Goal: Transaction & Acquisition: Purchase product/service

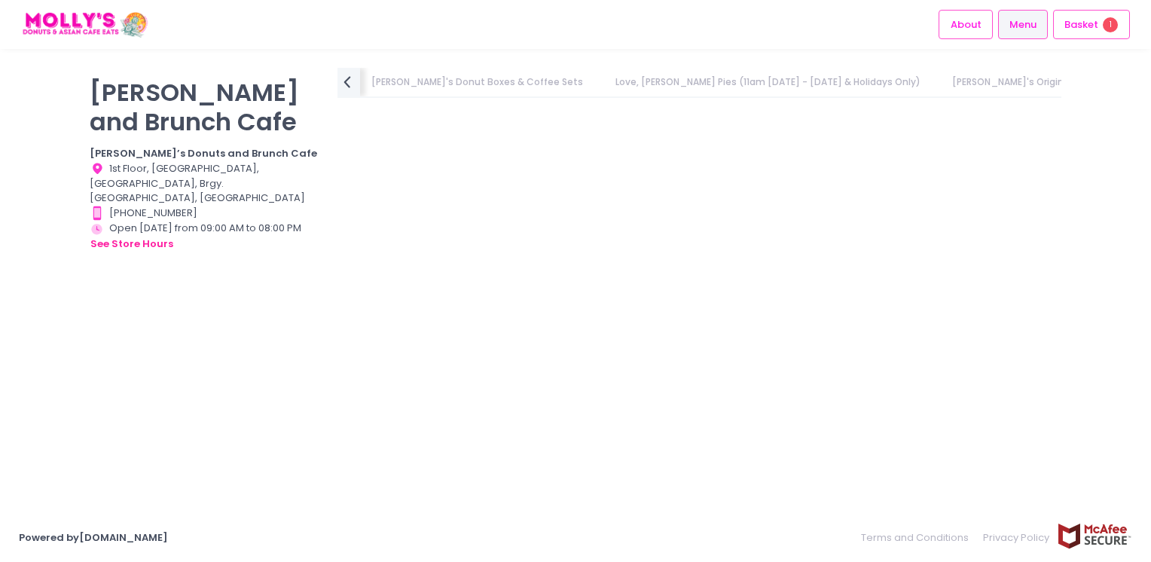
scroll to position [7122, 0]
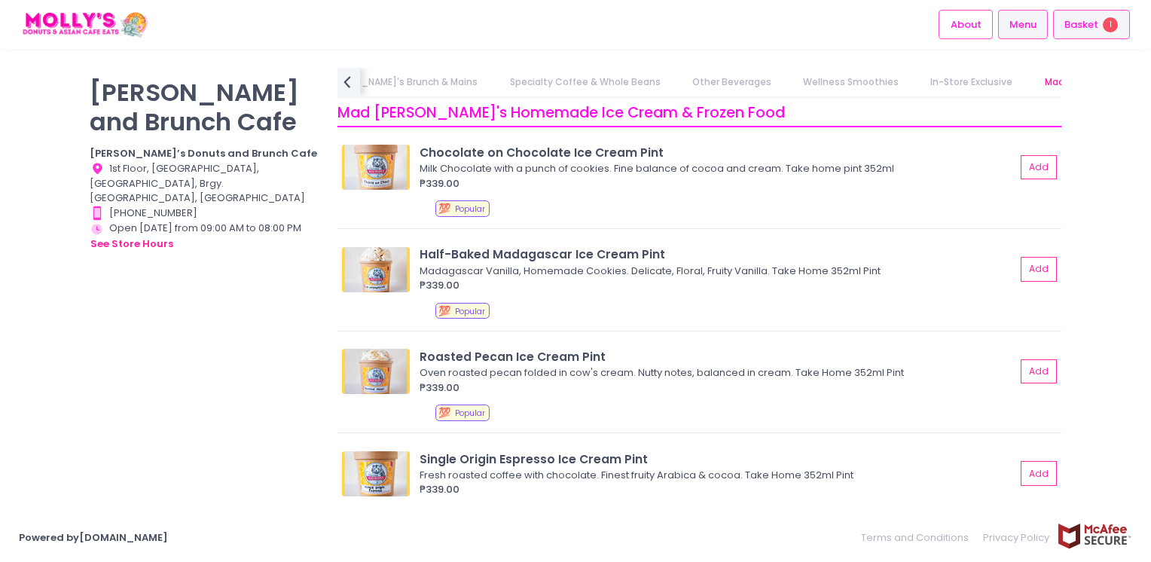
click at [1112, 19] on span "1" at bounding box center [1110, 24] width 15 height 15
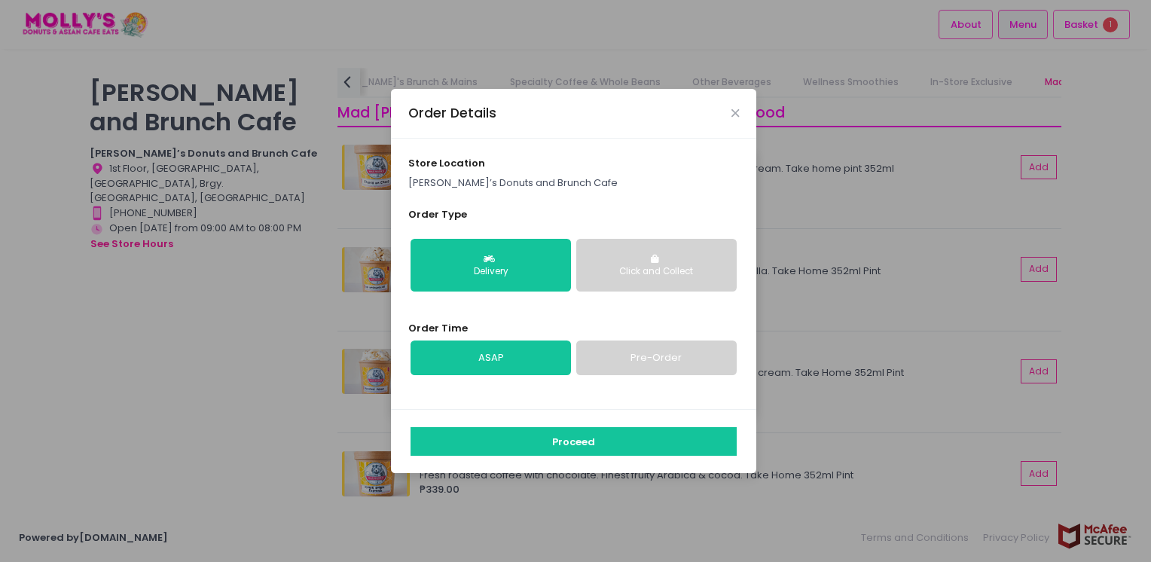
click at [627, 359] on link "Pre-Order" at bounding box center [656, 357] width 160 height 35
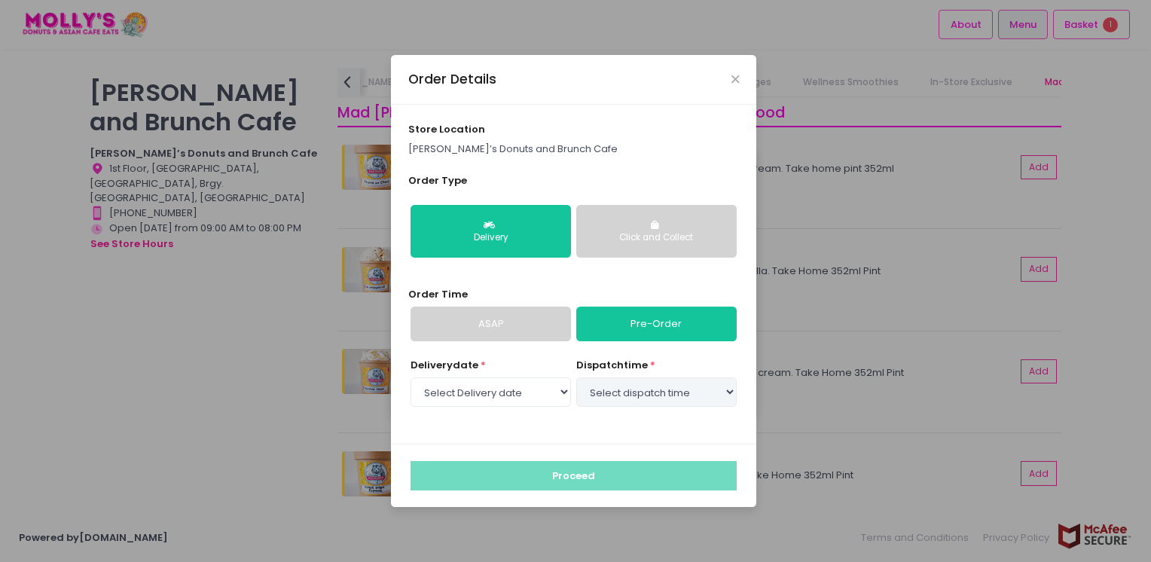
select select "2025-09-02"
click at [619, 392] on select "Select dispatch time 02:00 PM - 02:30 PM 02:30 PM - 03:00 PM 03:00 PM - 03:30 P…" at bounding box center [656, 391] width 160 height 29
select select "14:00"
click at [576, 377] on select "Select dispatch time 02:00 PM - 02:30 PM 02:30 PM - 03:00 PM 03:00 PM - 03:30 P…" at bounding box center [656, 391] width 160 height 29
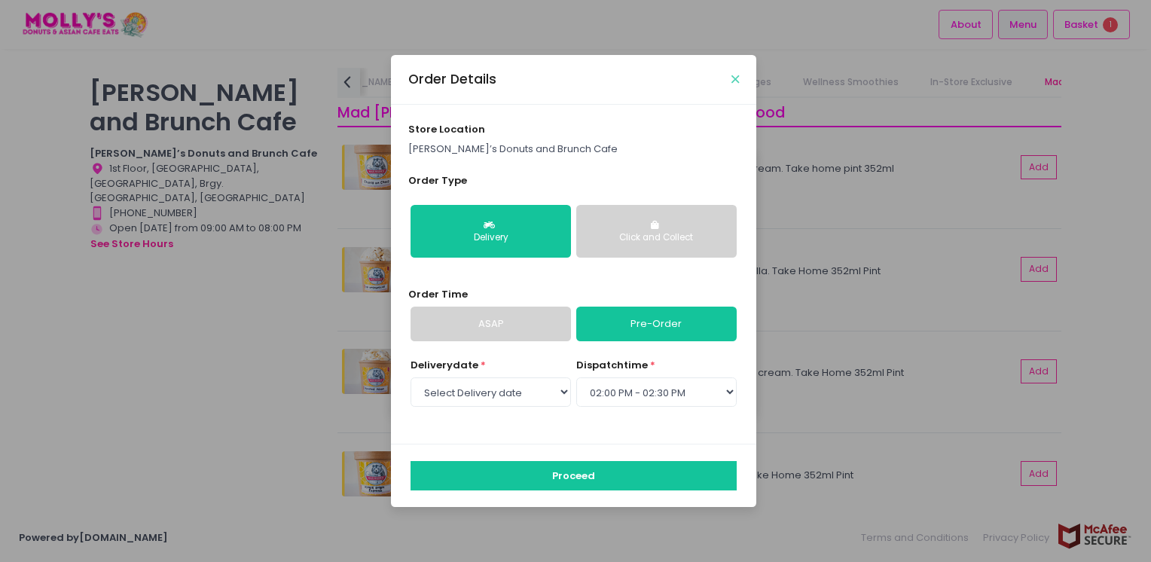
click at [733, 82] on icon "Close" at bounding box center [735, 79] width 8 height 11
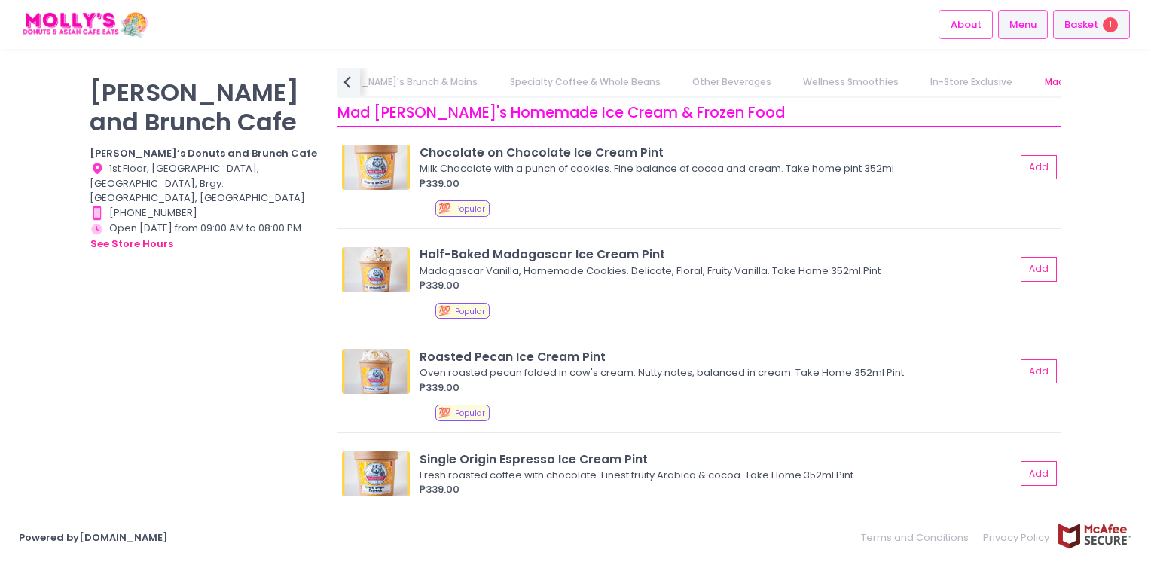
click at [1085, 29] on span "Basket" at bounding box center [1081, 24] width 34 height 15
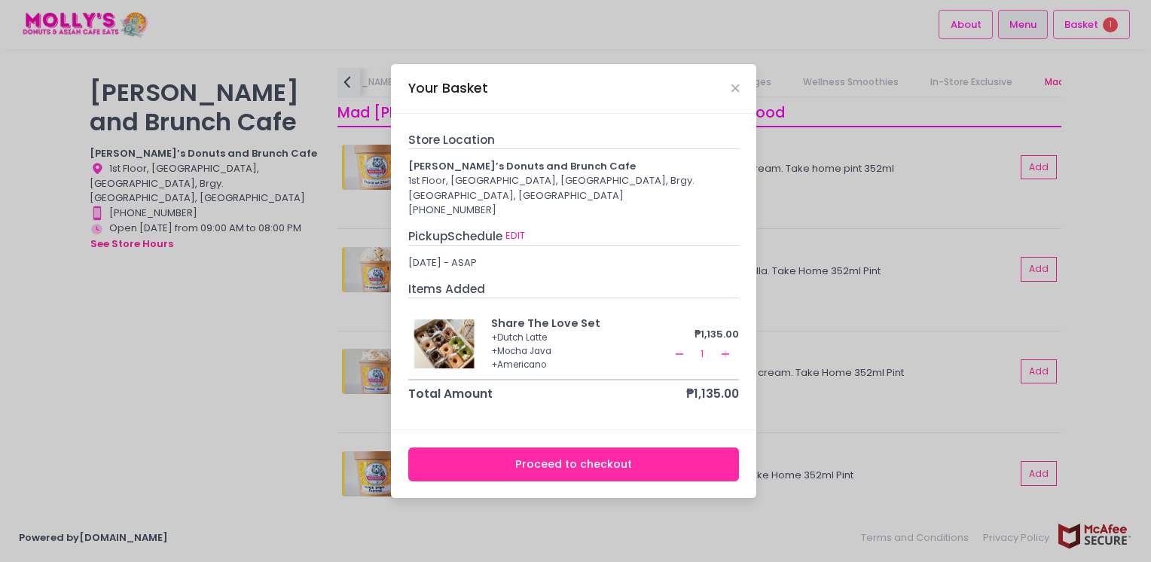
click at [675, 351] on icon "Remove Created with Sketch." at bounding box center [679, 354] width 12 height 12
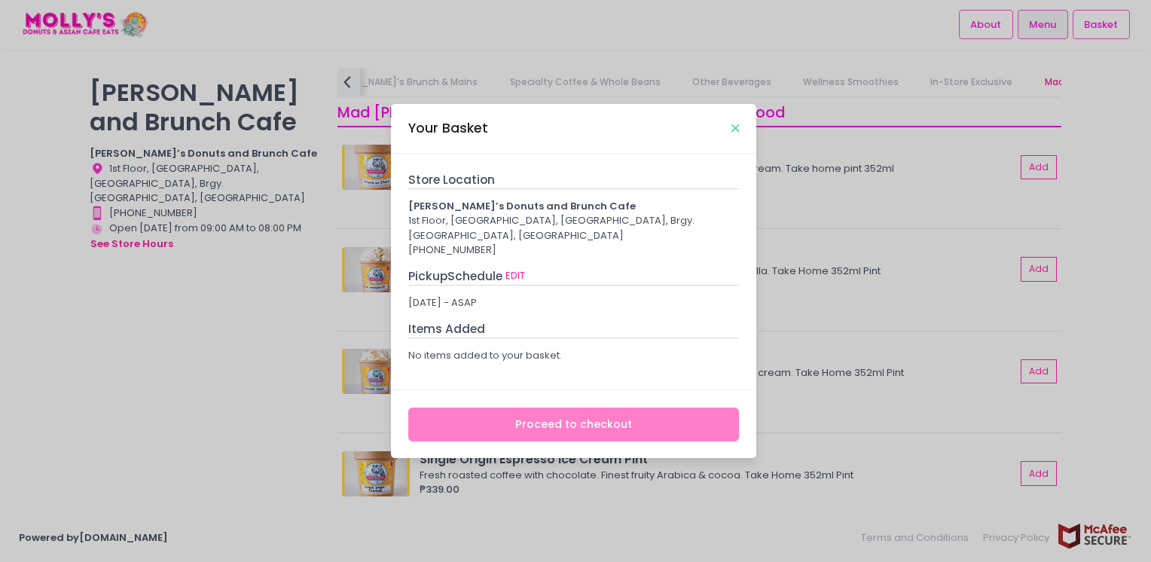
click at [734, 128] on icon "Close" at bounding box center [735, 128] width 8 height 11
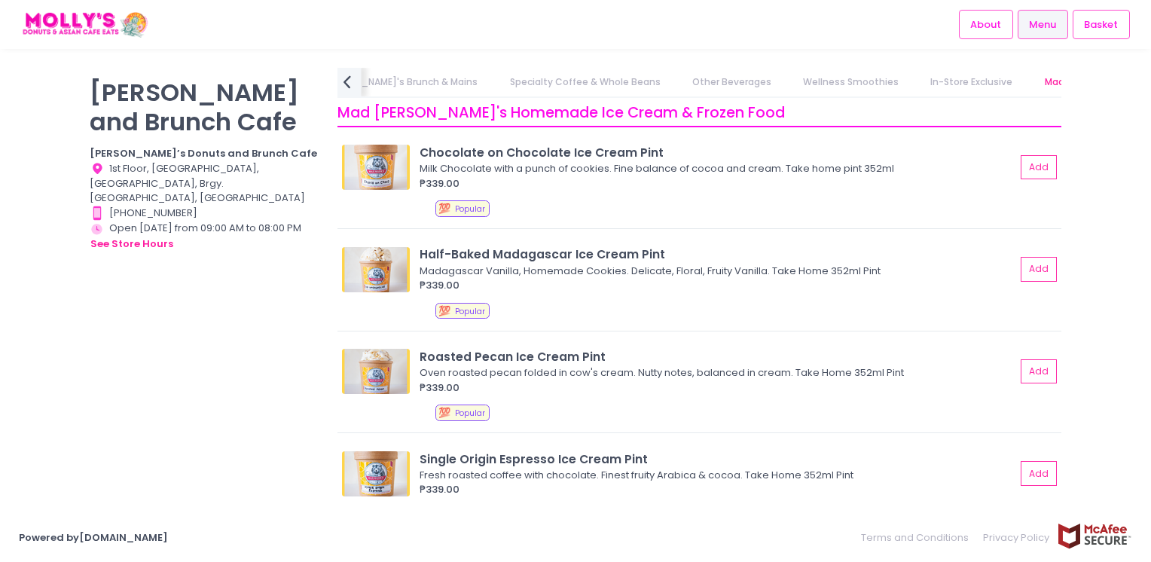
click at [344, 77] on icon "prev Created with Sketch." at bounding box center [347, 82] width 22 height 22
click at [352, 86] on icon "prev Created with Sketch." at bounding box center [347, 82] width 22 height 22
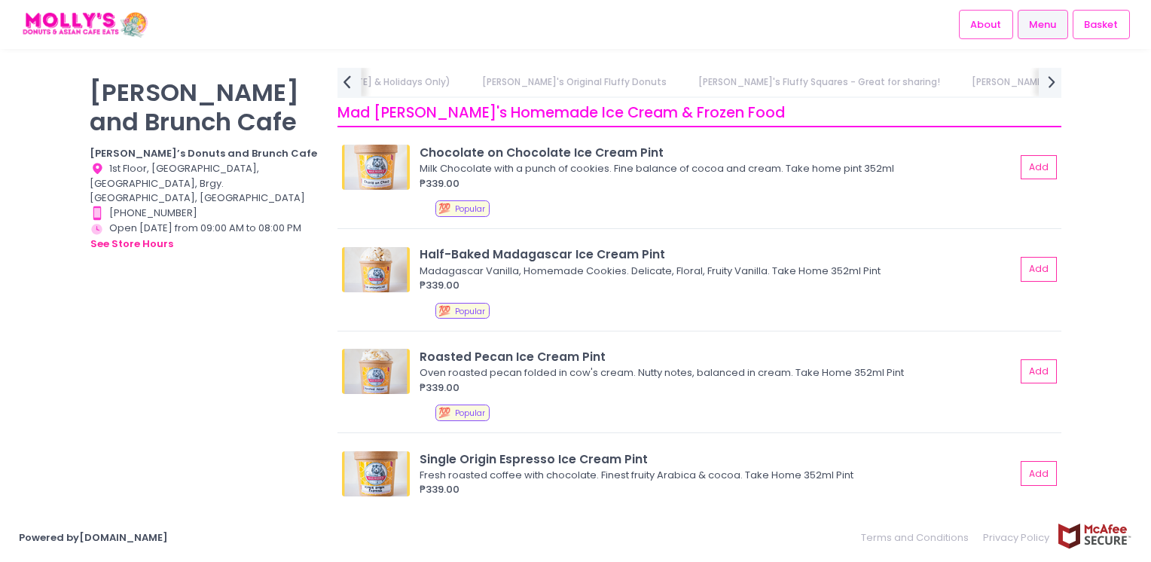
click at [352, 86] on icon "prev Created with Sketch." at bounding box center [347, 82] width 22 height 22
click at [352, 86] on div "Molly's Donut Boxes & Coffee Sets Love, Luka Sourdough Pies (11am Thursday - Su…" at bounding box center [699, 83] width 724 height 30
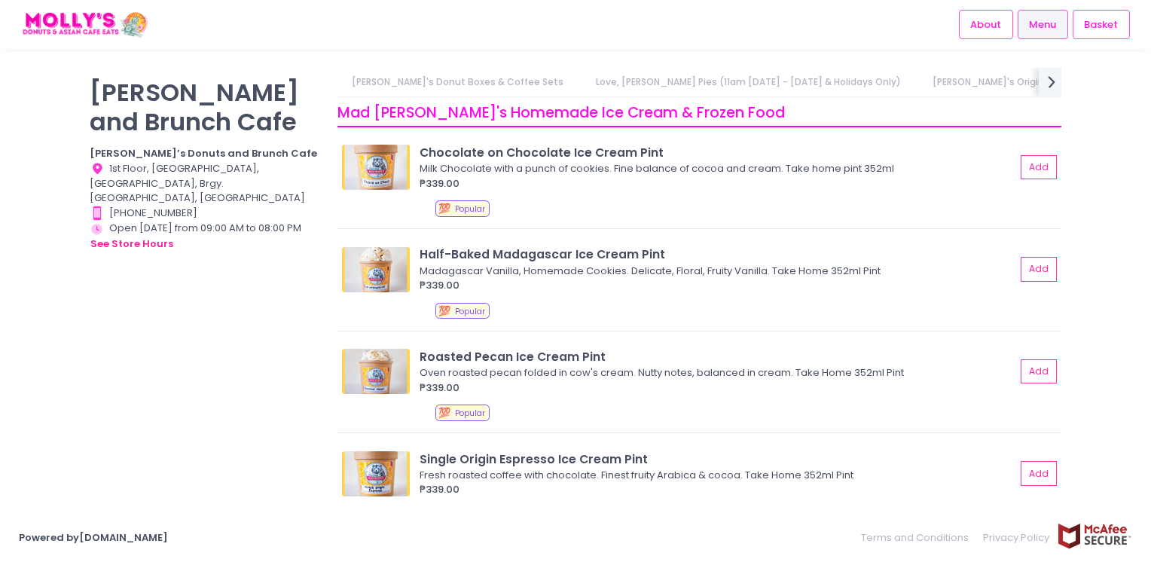
click at [437, 81] on link "[PERSON_NAME]'s Donut Boxes & Coffee Sets" at bounding box center [457, 82] width 241 height 29
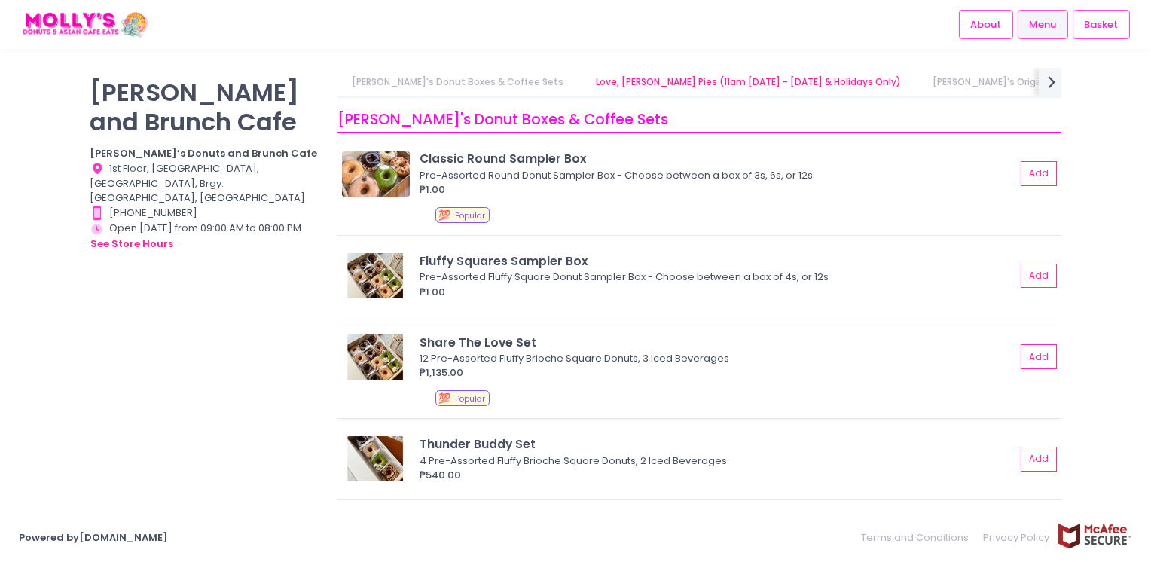
click at [536, 367] on div "₱1,135.00" at bounding box center [718, 372] width 596 height 15
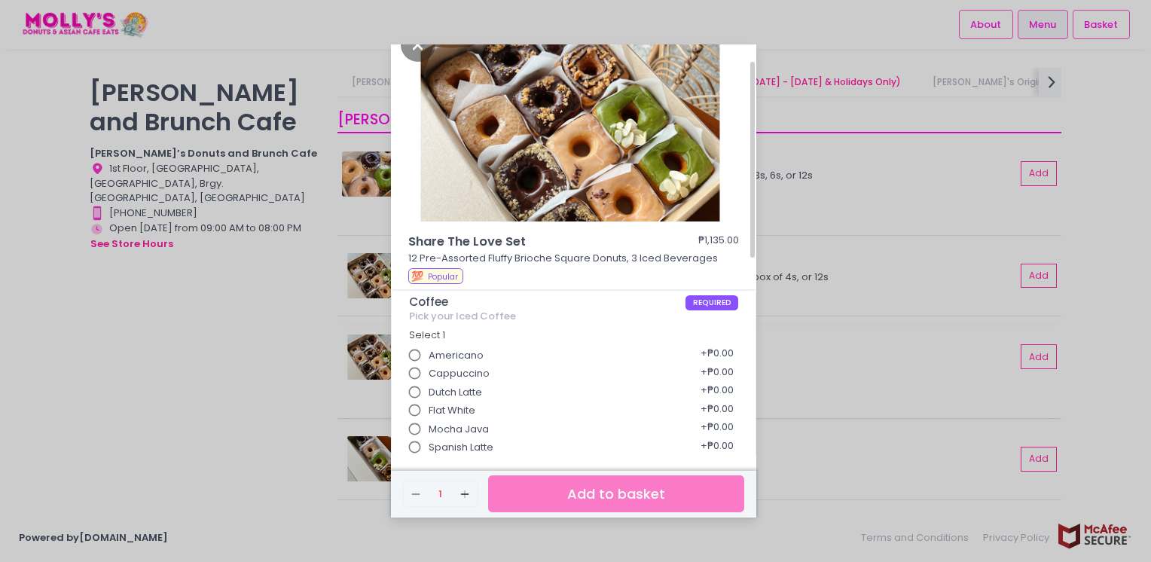
scroll to position [32, 0]
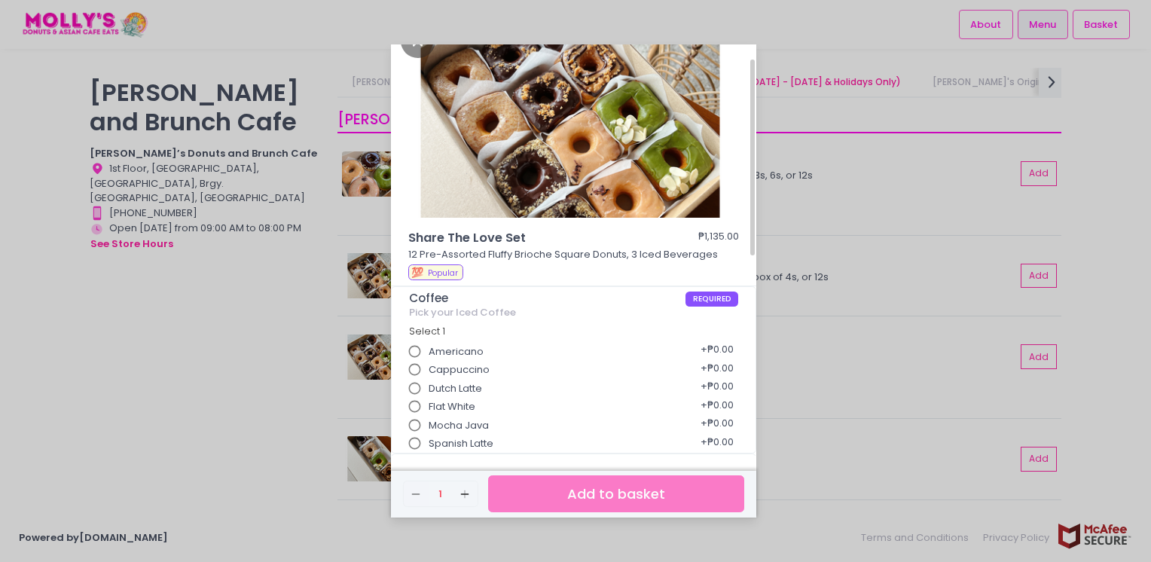
click at [497, 351] on div "Americano + ₱0.00" at bounding box center [574, 346] width 330 height 19
click at [416, 351] on input "Americano" at bounding box center [415, 351] width 29 height 29
radio input "true"
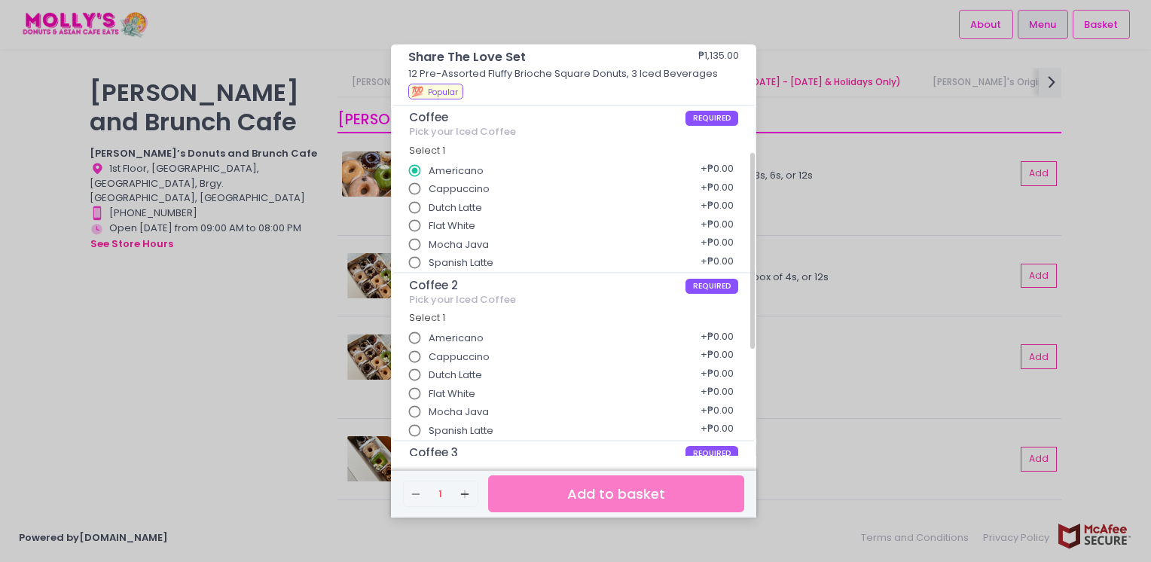
scroll to position [297, 0]
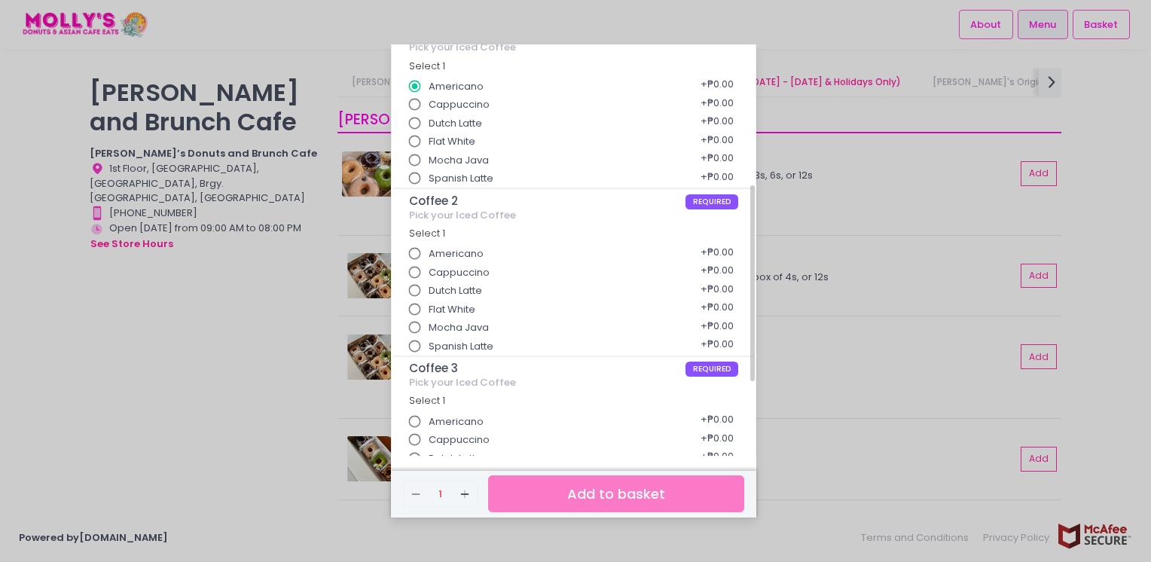
click at [418, 290] on input "Dutch Latte" at bounding box center [415, 290] width 29 height 29
radio input "true"
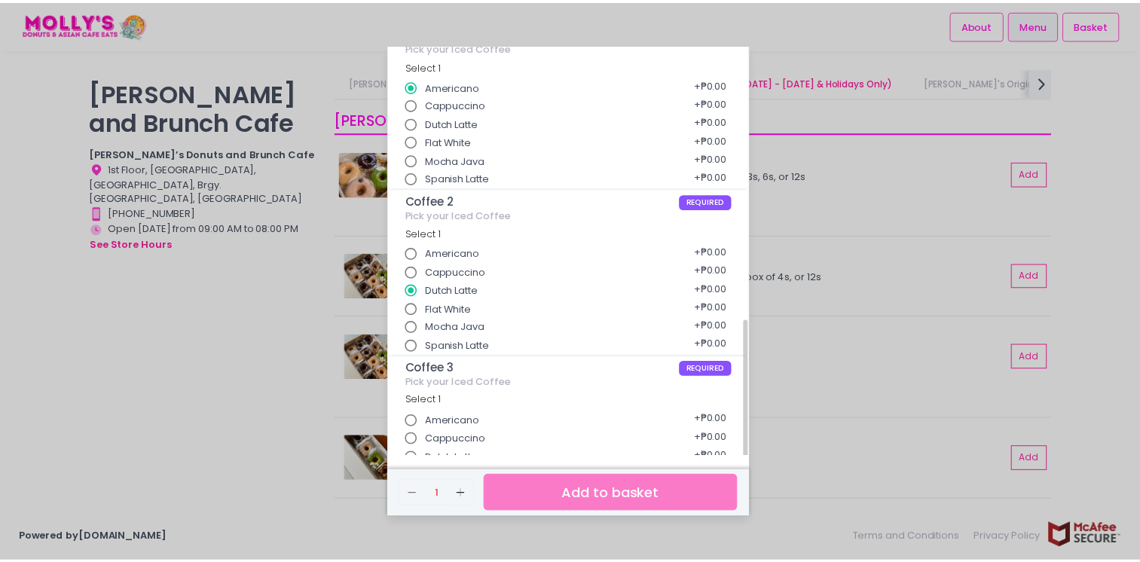
scroll to position [452, 0]
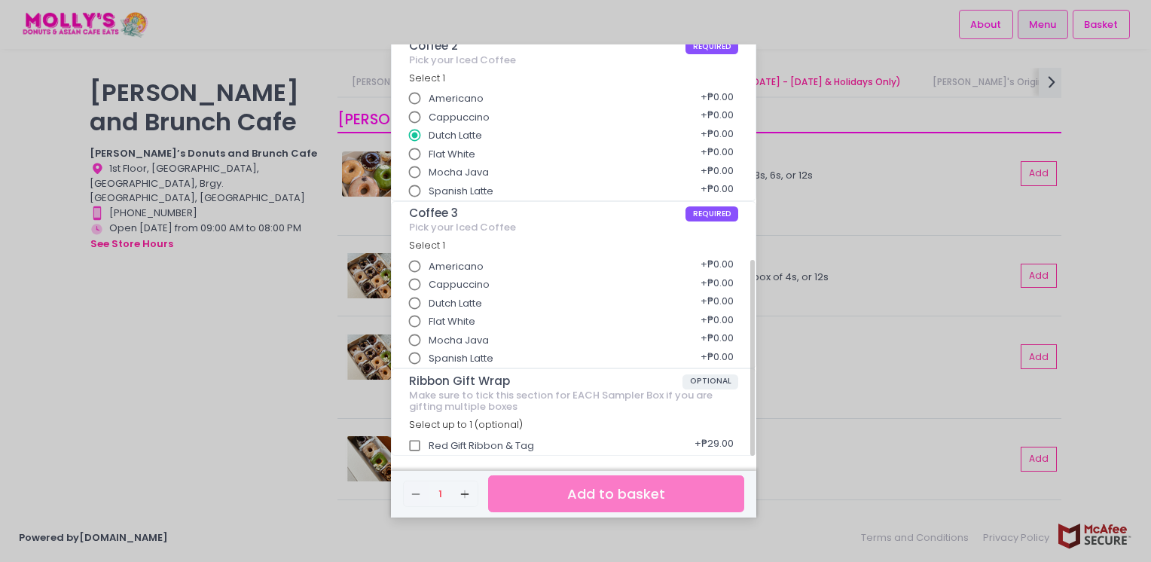
click at [411, 304] on input "Dutch Latte" at bounding box center [415, 303] width 29 height 29
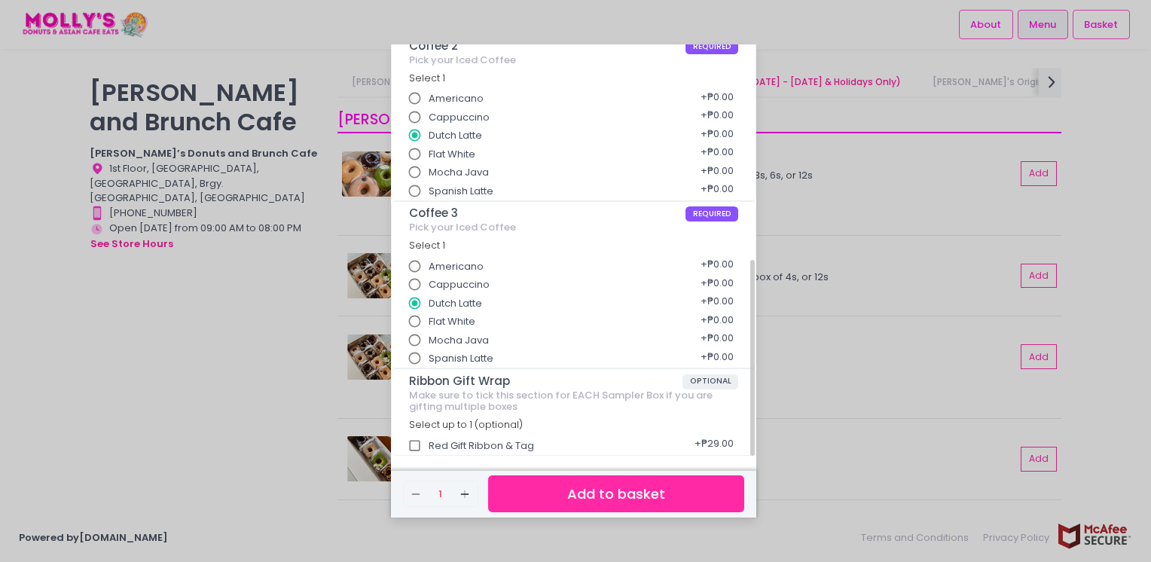
click at [585, 499] on button "Add to basket" at bounding box center [616, 493] width 256 height 37
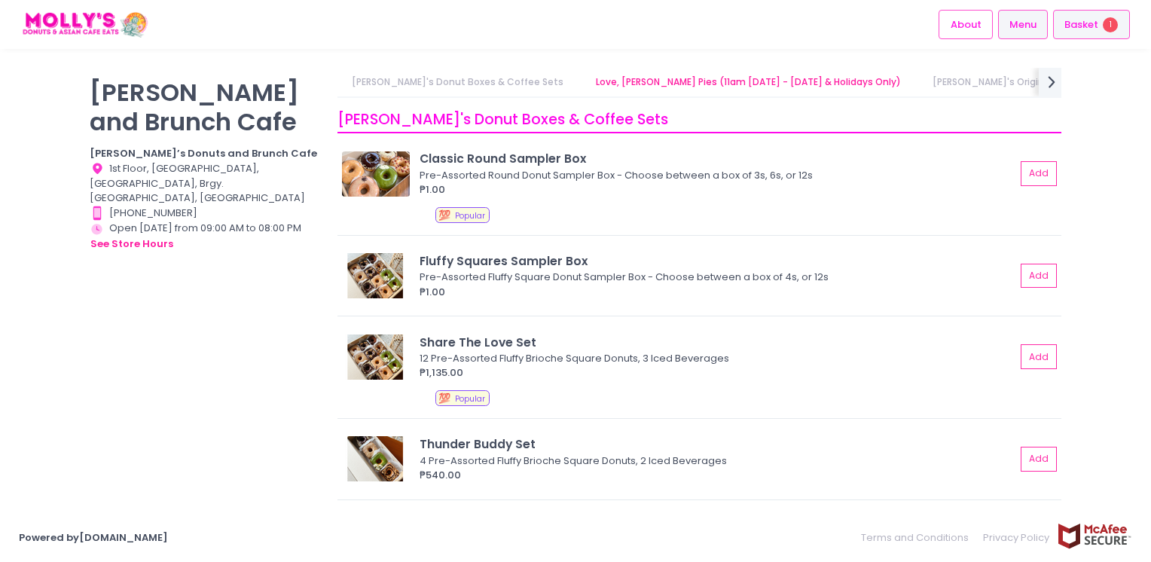
click at [1085, 36] on div "Basket 1" at bounding box center [1091, 24] width 77 height 29
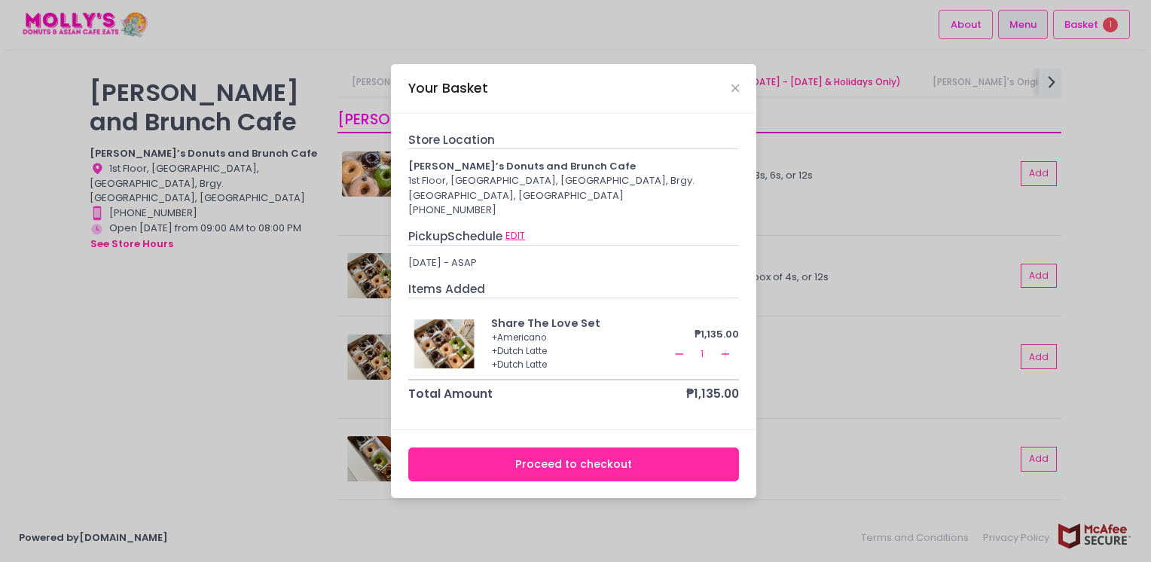
click at [522, 229] on button "EDIT" at bounding box center [515, 235] width 21 height 17
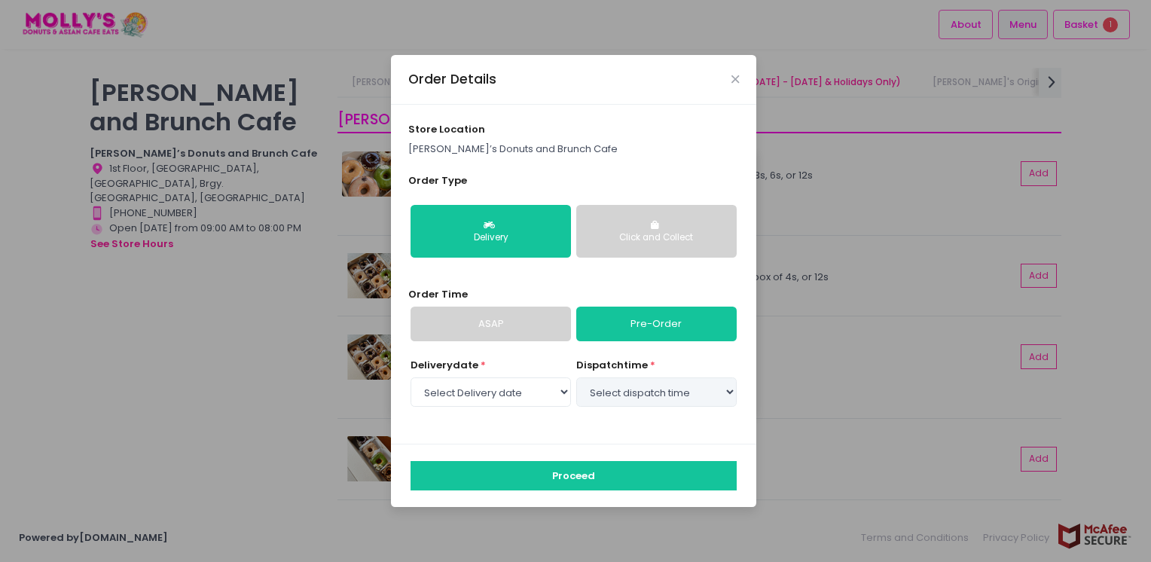
select select "14:00"
select select "2025-09-02"
click at [523, 330] on link "ASAP" at bounding box center [491, 324] width 160 height 35
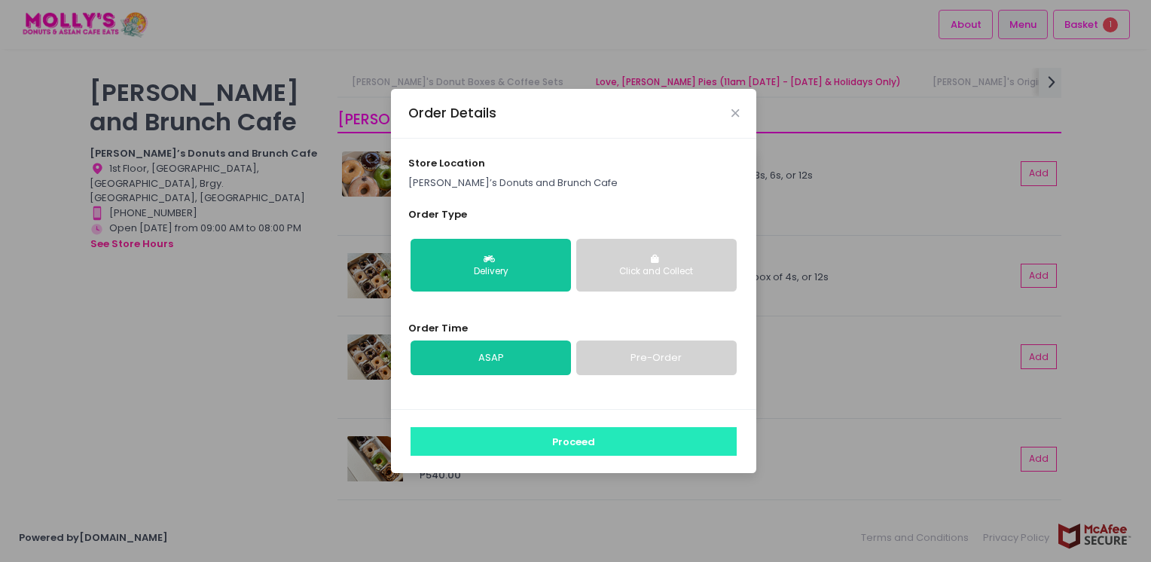
click at [572, 441] on button "Proceed" at bounding box center [574, 441] width 326 height 29
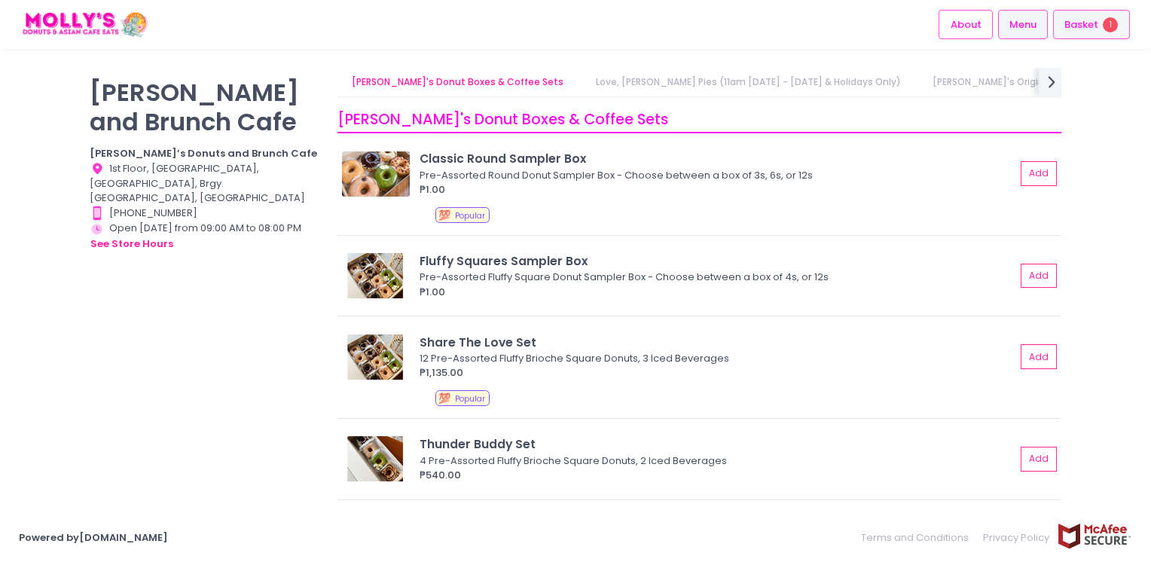
click at [1081, 33] on div "Basket 1" at bounding box center [1091, 24] width 77 height 29
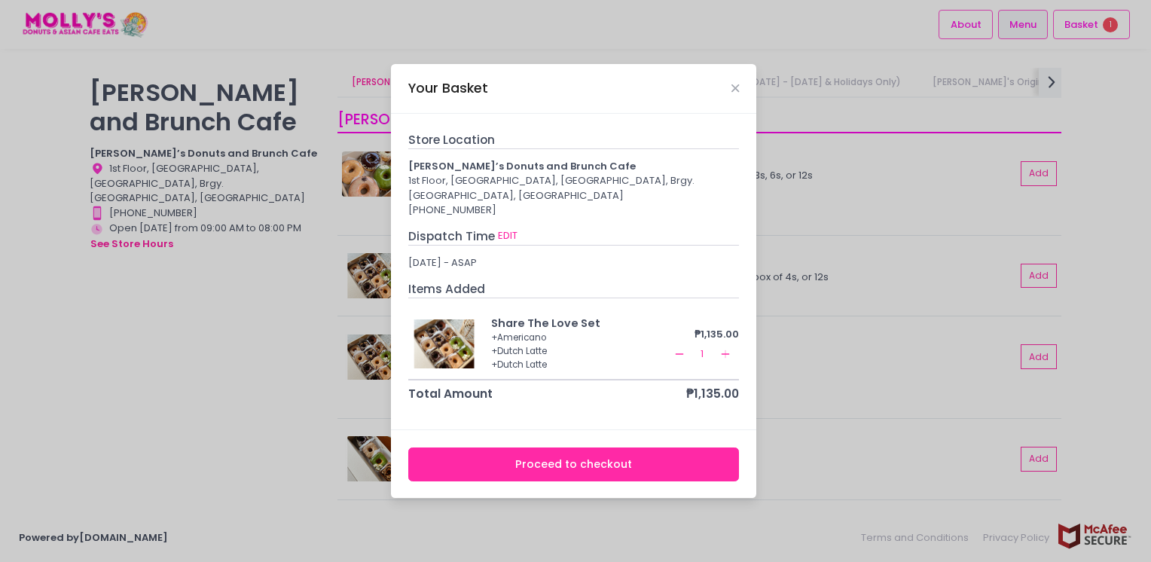
click at [557, 468] on button "Proceed to checkout" at bounding box center [573, 464] width 331 height 34
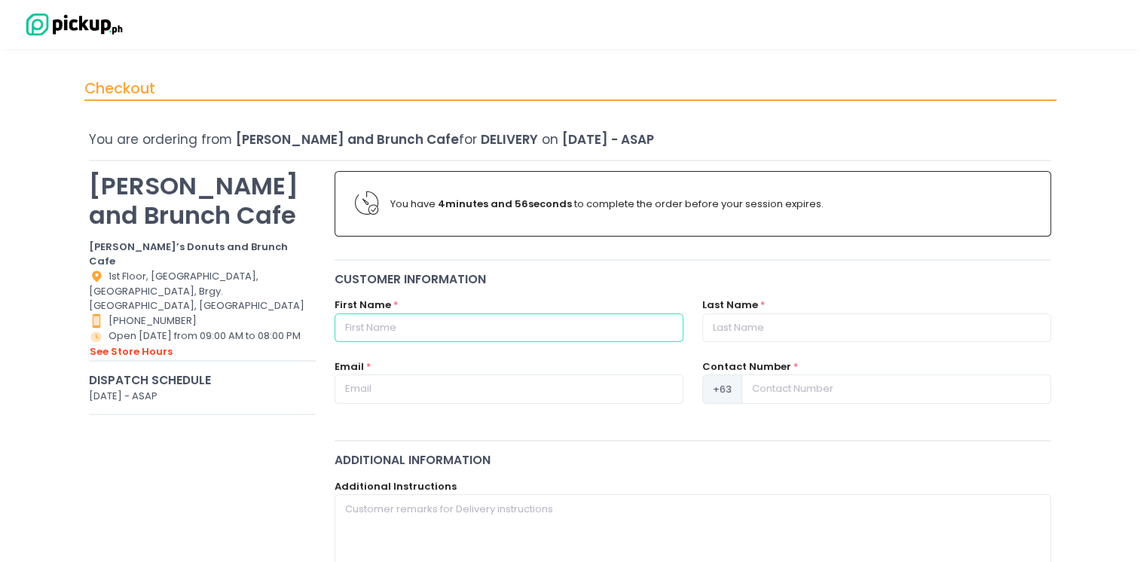
click at [513, 329] on input "text" at bounding box center [508, 327] width 349 height 29
type input "[PERSON_NAME]"
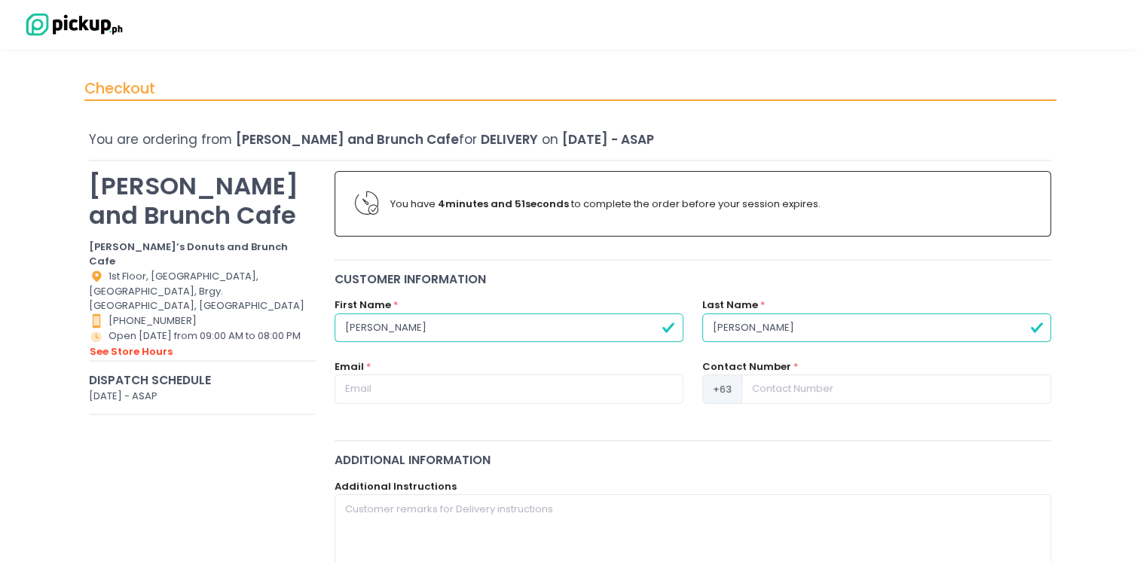
type input "[PERSON_NAME]"
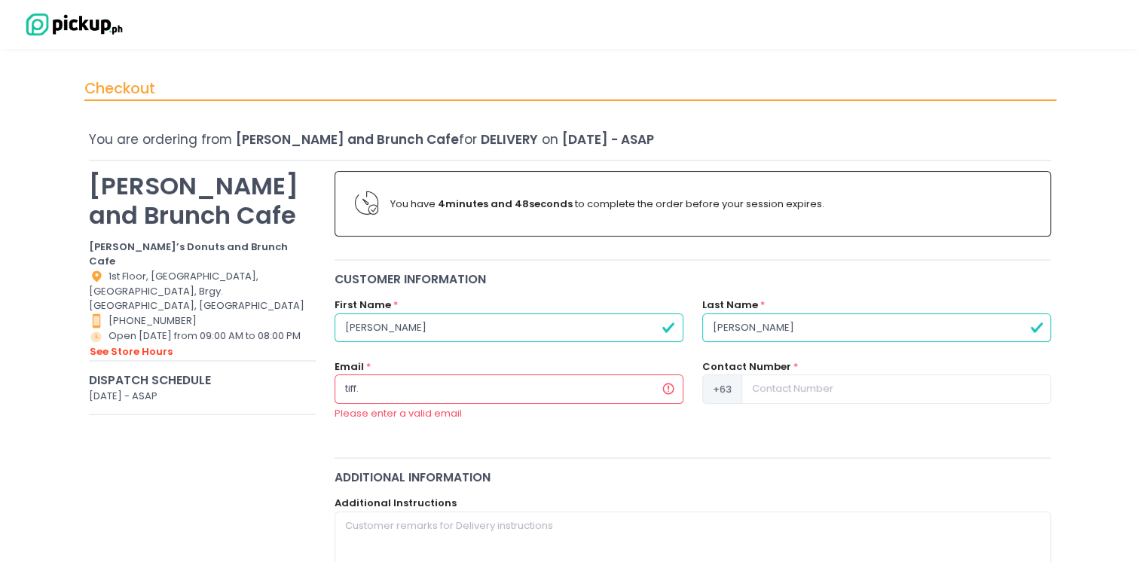
type input "[EMAIL_ADDRESS][DOMAIN_NAME]"
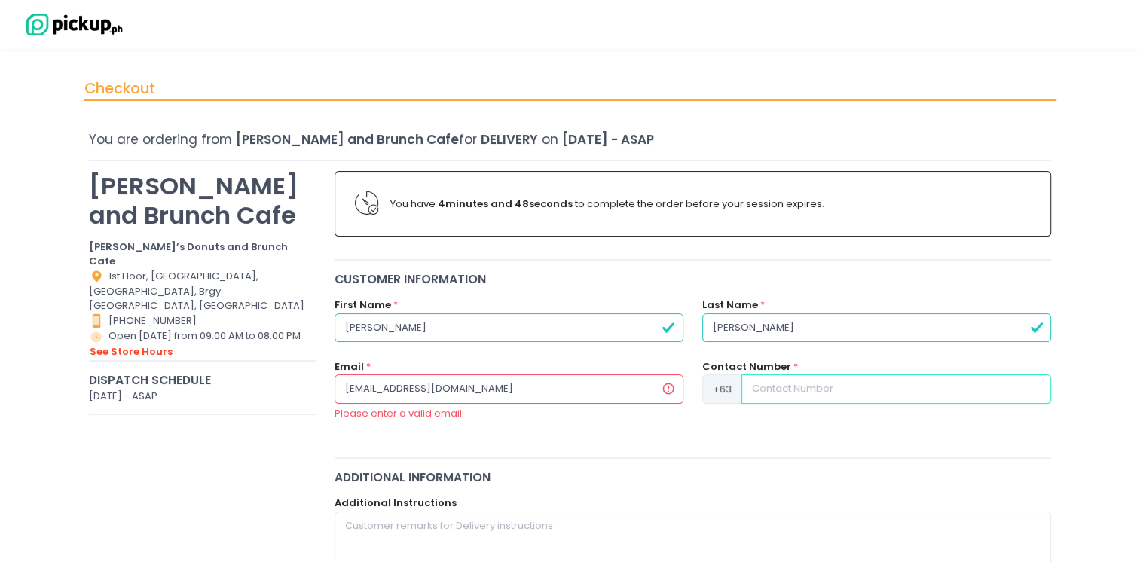
type input "09988675417"
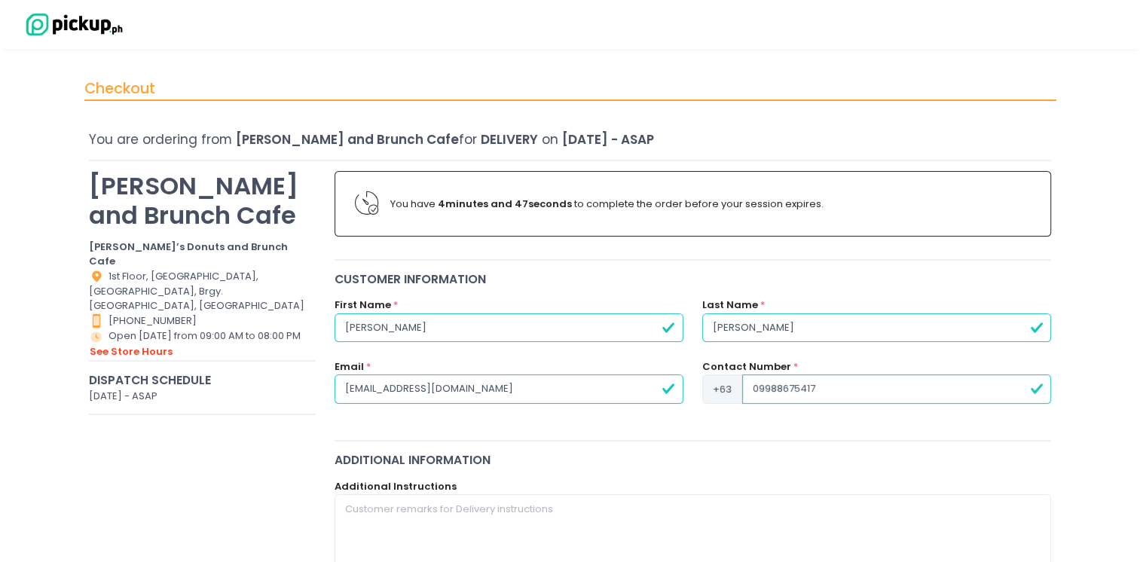
type input "[EMAIL_ADDRESS][DOMAIN_NAME]"
click at [759, 381] on input "09988675417" at bounding box center [896, 388] width 309 height 29
type input "9988675417"
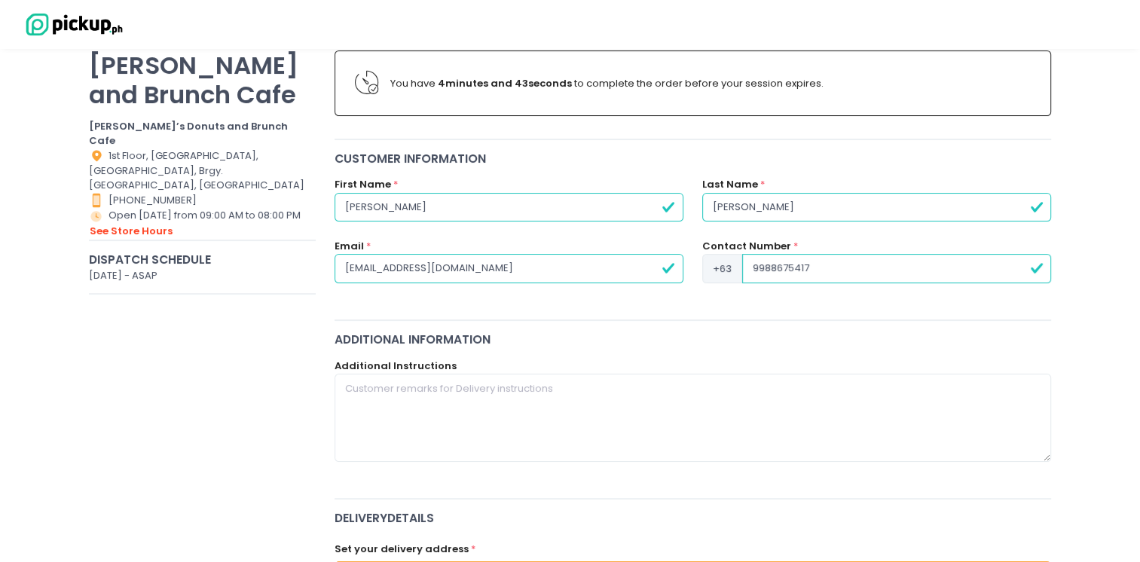
scroll to position [121, 0]
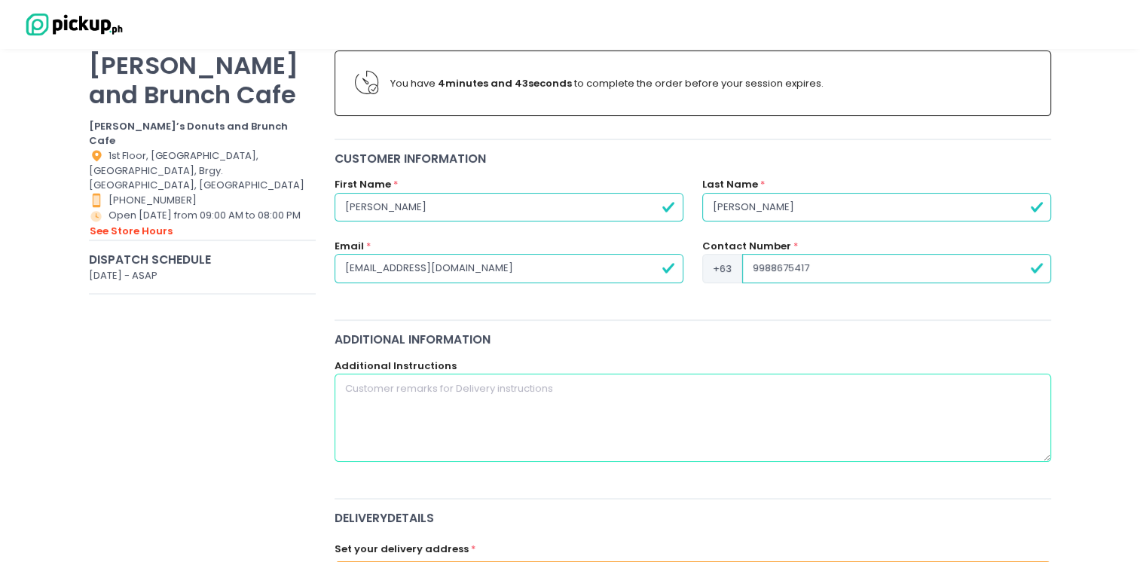
click at [618, 405] on textarea at bounding box center [692, 417] width 717 height 87
type textarea "no ice for the coffee please donuts:"
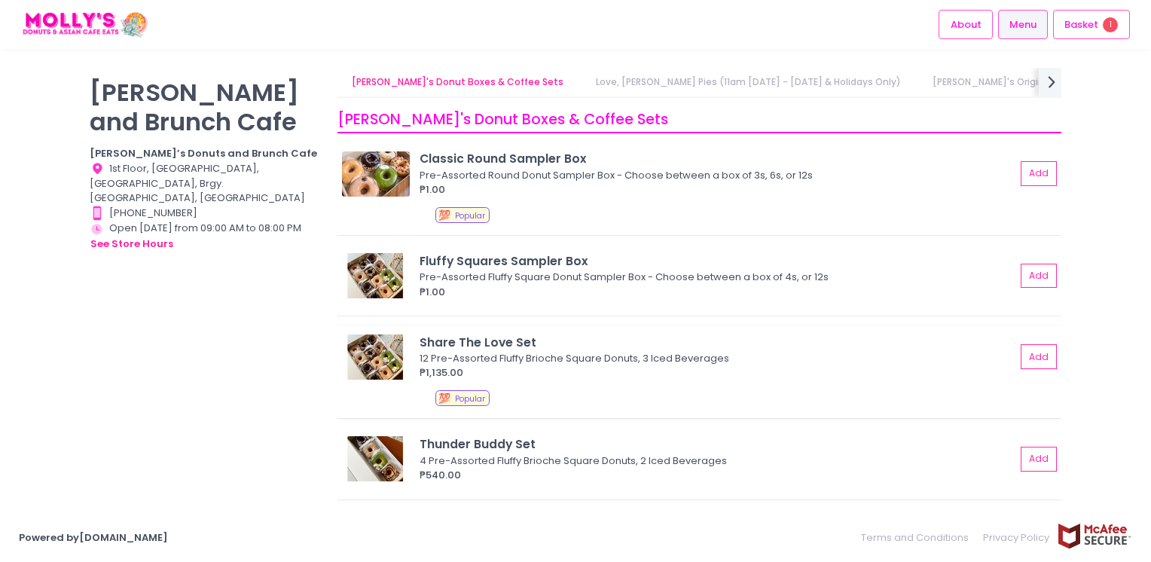
click at [760, 372] on div "₱1,135.00" at bounding box center [718, 372] width 596 height 15
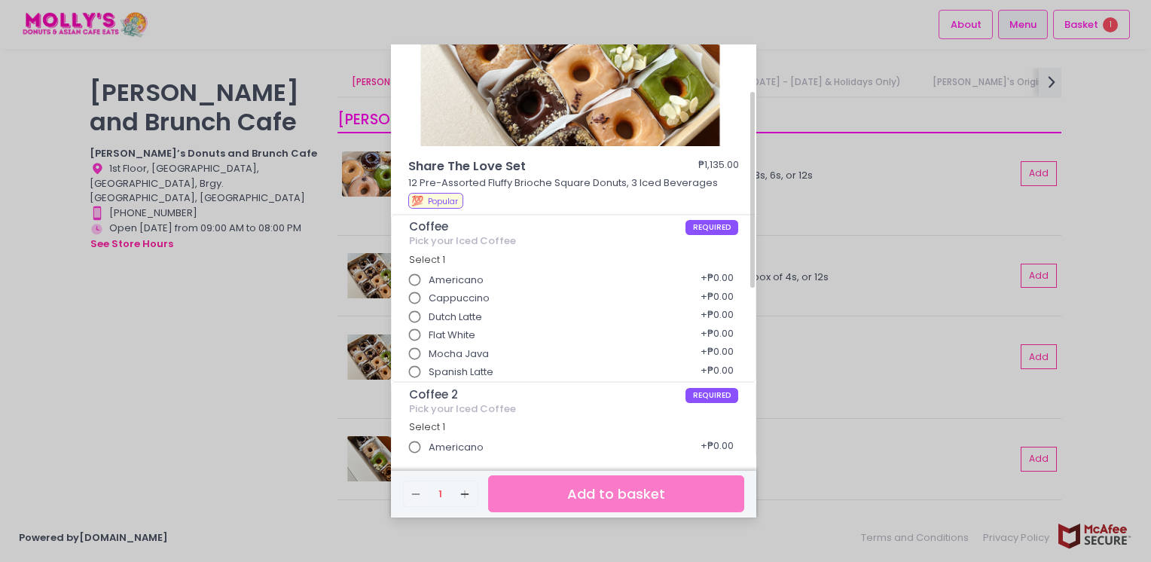
scroll to position [105, 0]
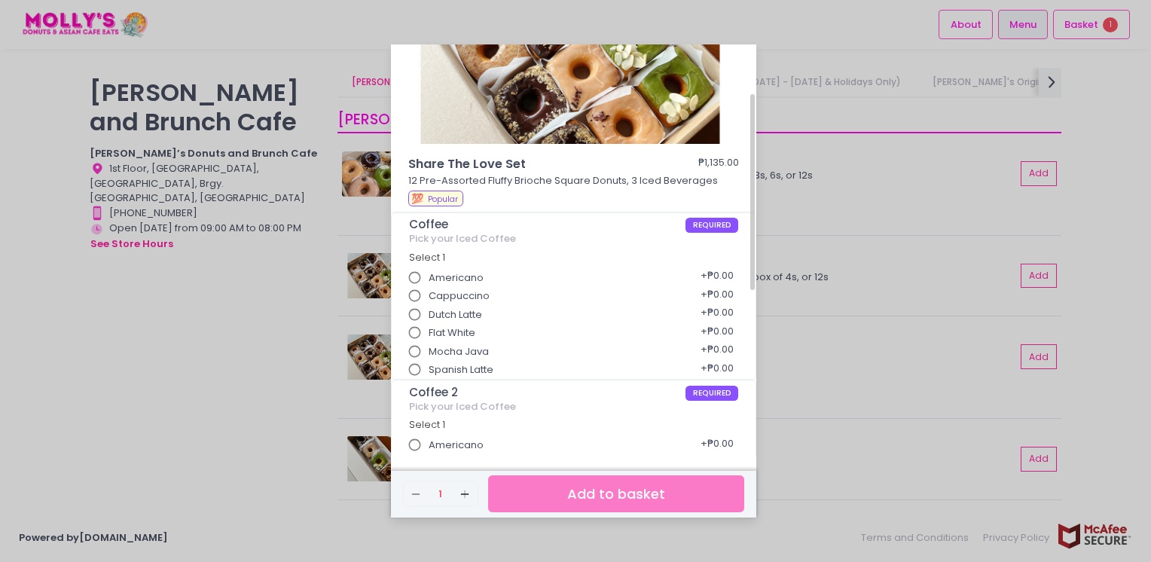
click at [410, 311] on input "Dutch Latte" at bounding box center [415, 315] width 29 height 29
radio input "true"
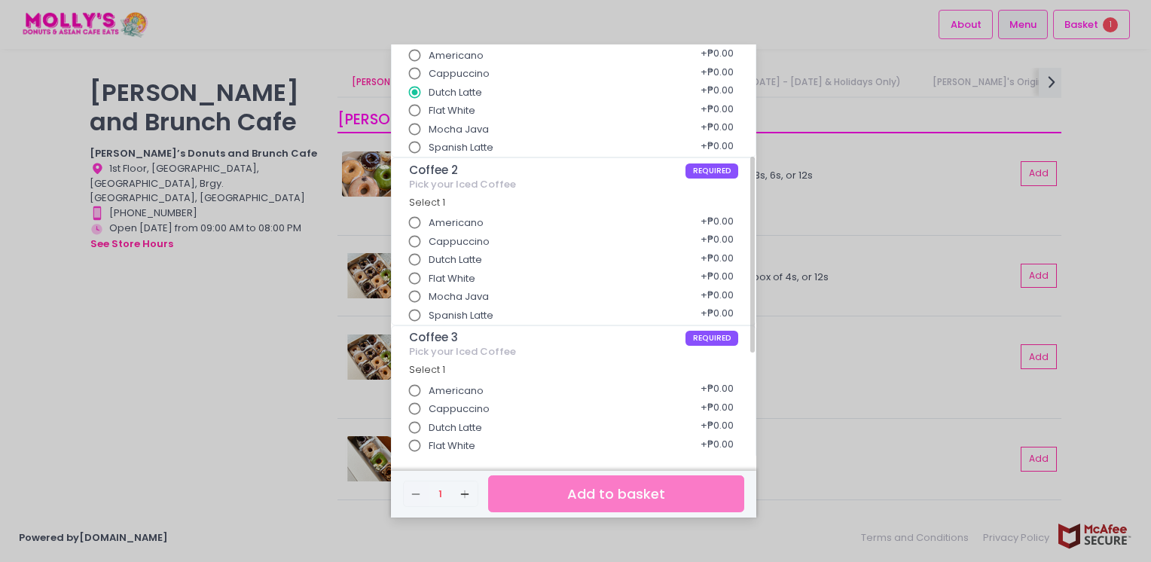
scroll to position [335, 0]
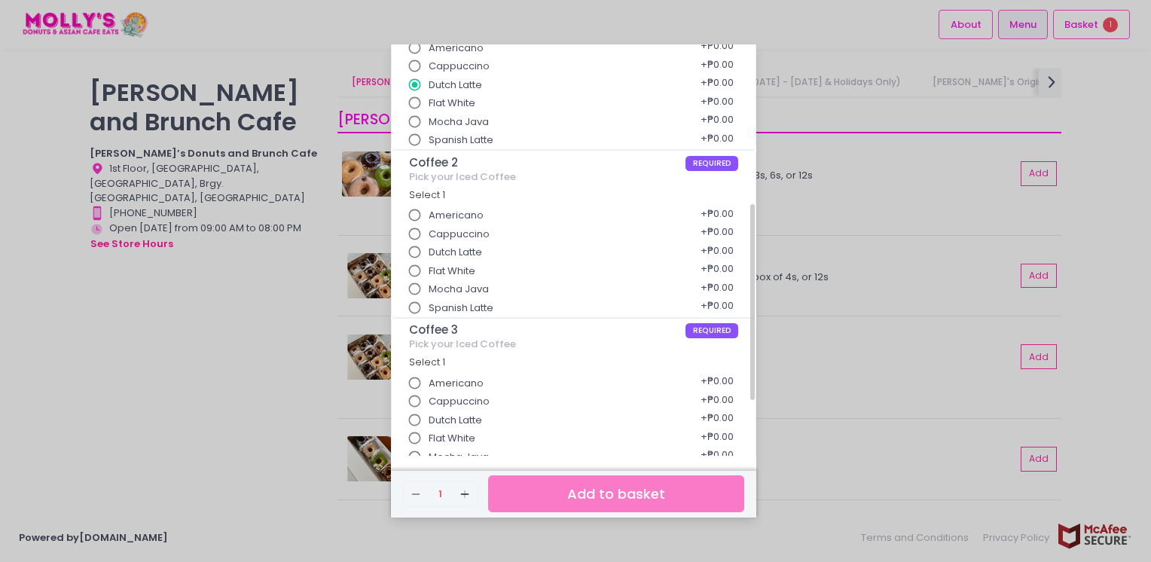
click at [414, 253] on input "Dutch Latte" at bounding box center [415, 252] width 29 height 29
radio input "false"
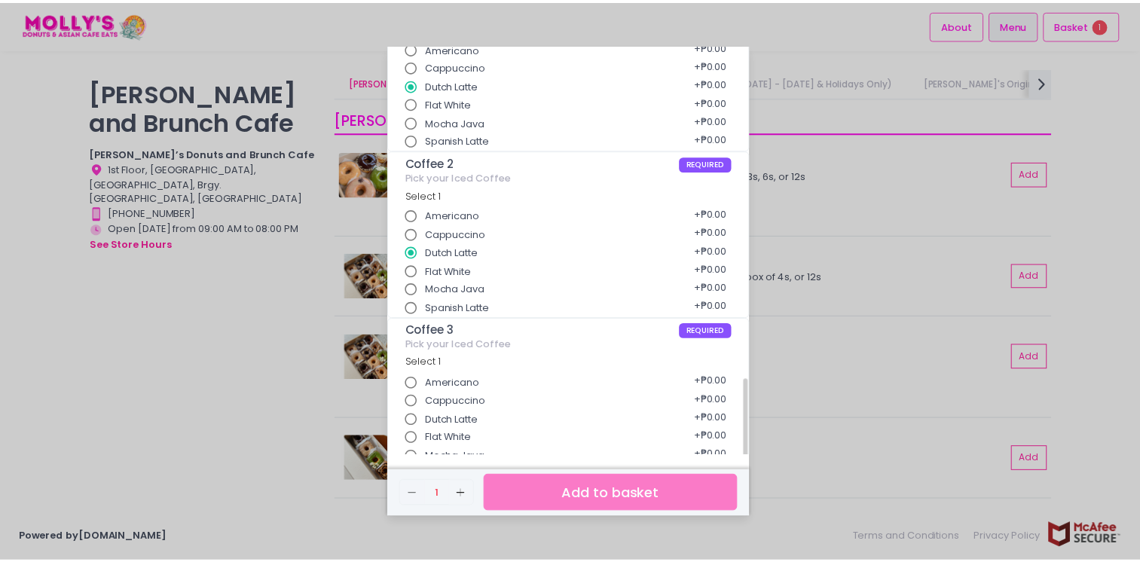
scroll to position [453, 0]
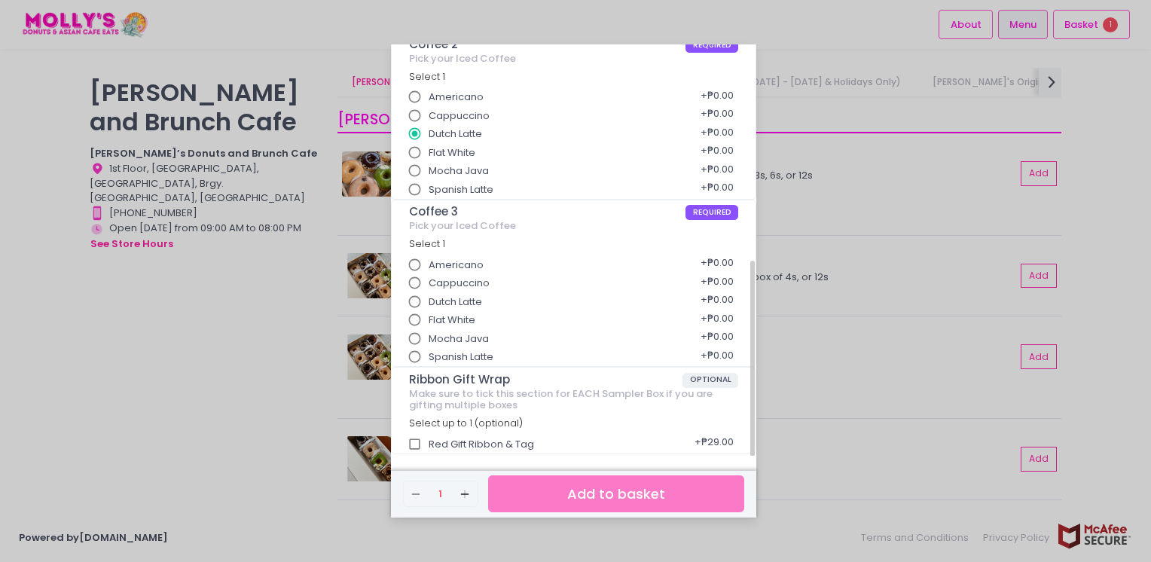
click at [413, 306] on input "Flat White" at bounding box center [415, 320] width 29 height 29
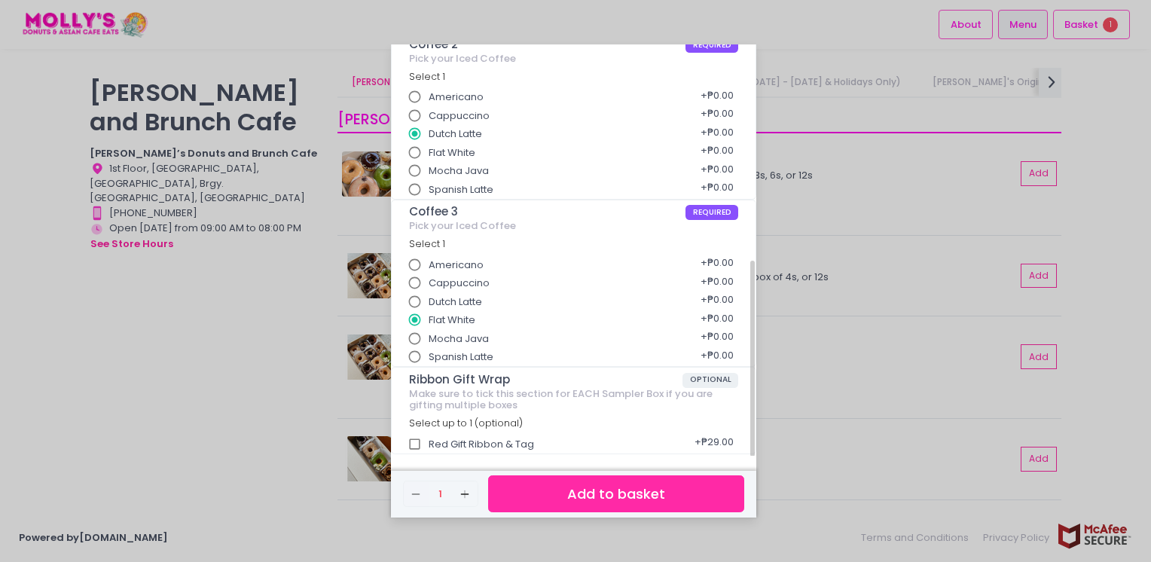
click at [414, 300] on input "Dutch Latte" at bounding box center [415, 302] width 29 height 29
radio input "false"
click at [577, 483] on button "Add to basket" at bounding box center [616, 493] width 256 height 37
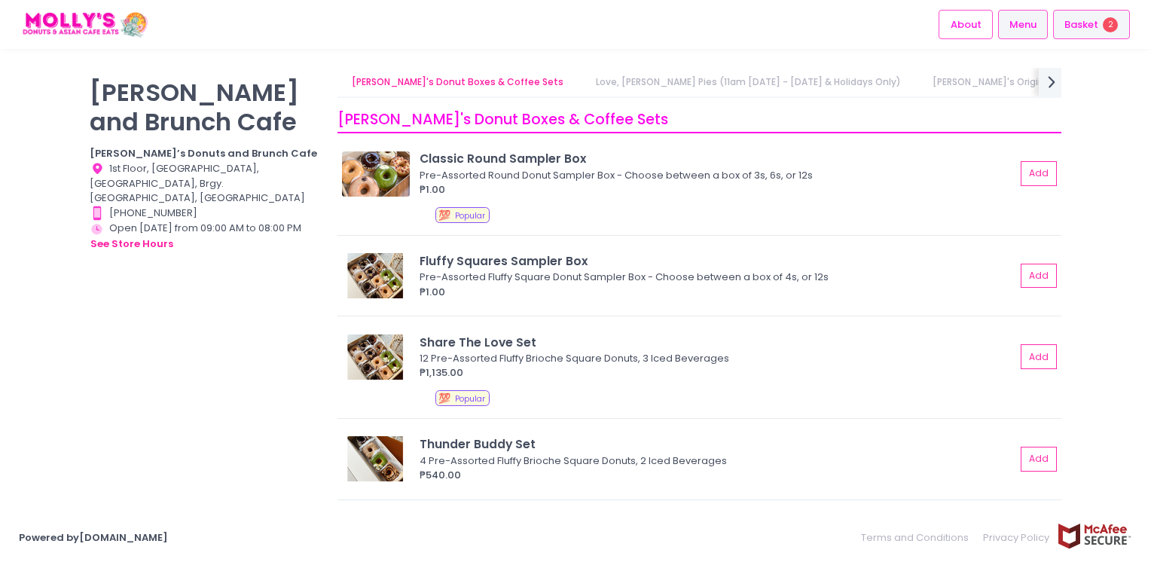
click at [1082, 27] on span "Basket" at bounding box center [1081, 24] width 34 height 15
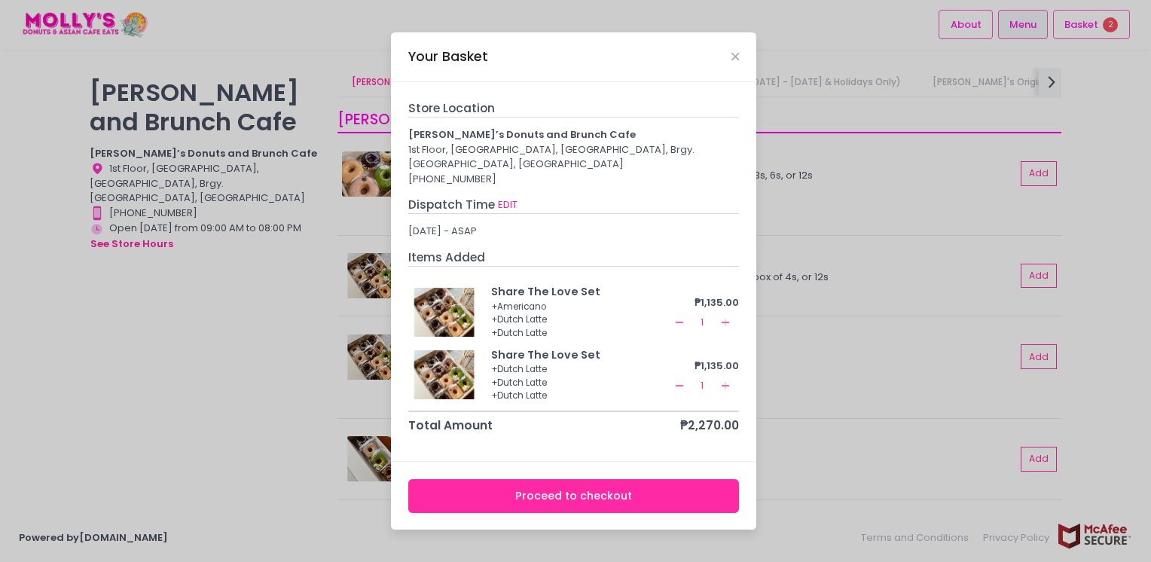
click at [677, 321] on icon "Remove Created with Sketch." at bounding box center [679, 322] width 12 height 12
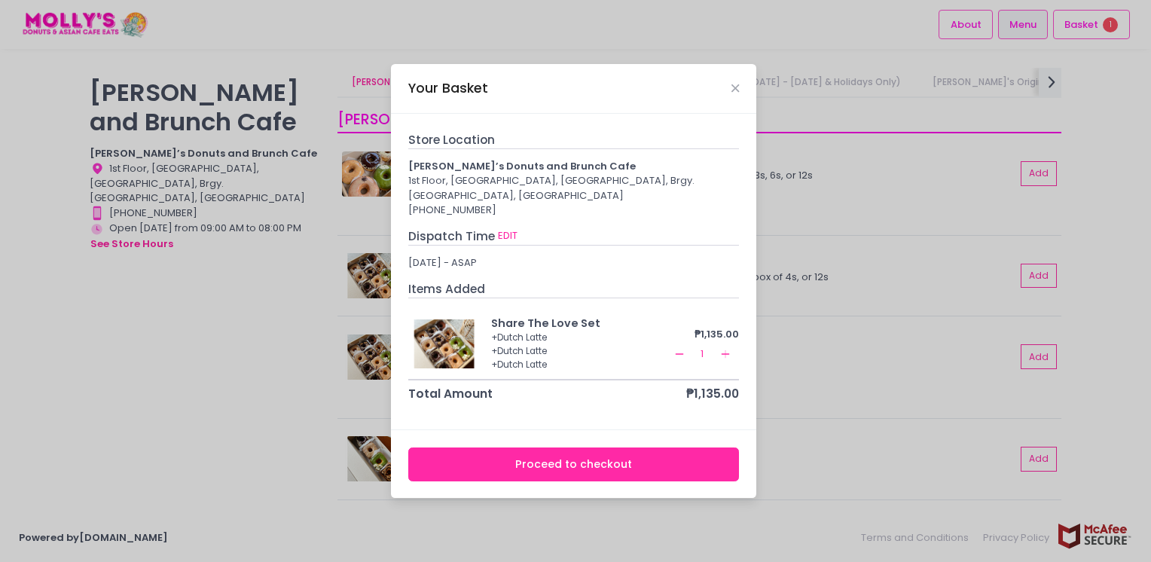
click at [560, 459] on button "Proceed to checkout" at bounding box center [573, 464] width 331 height 34
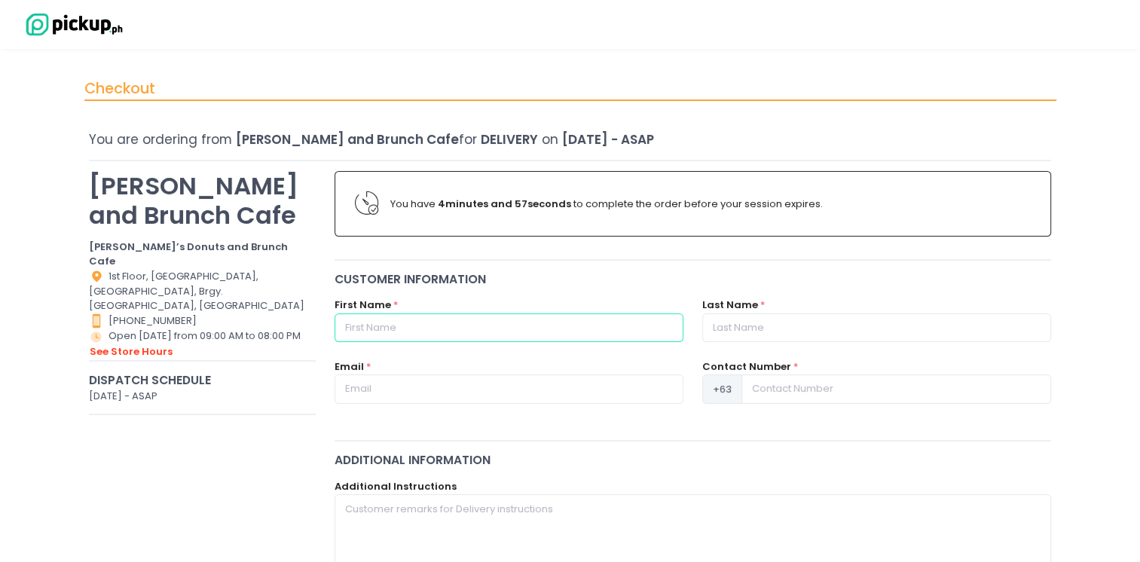
click at [480, 324] on input "text" at bounding box center [508, 327] width 349 height 29
type input "[PERSON_NAME]"
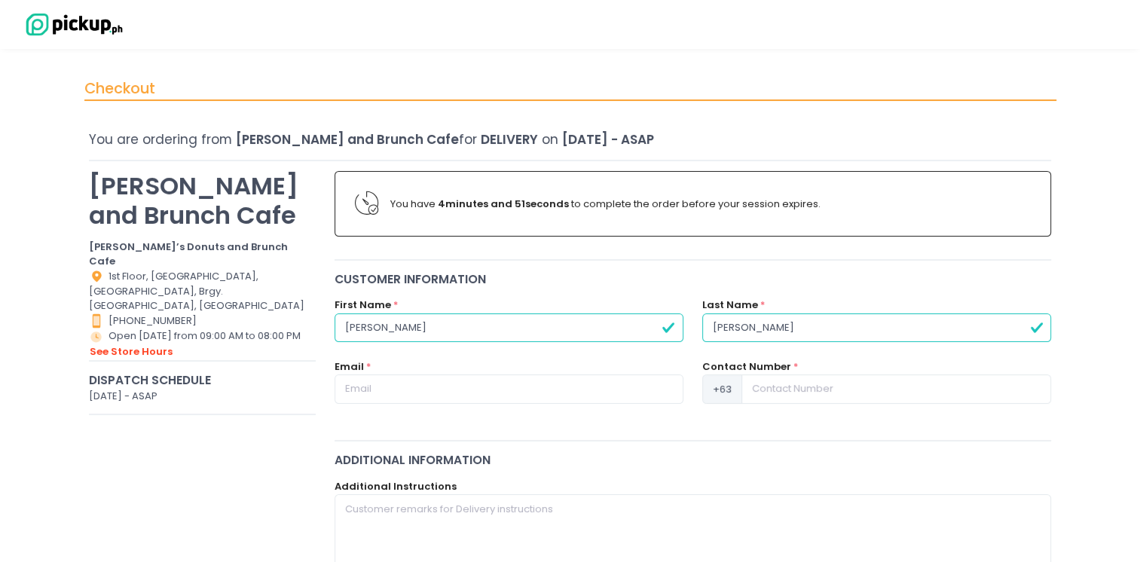
type input "[PERSON_NAME]"
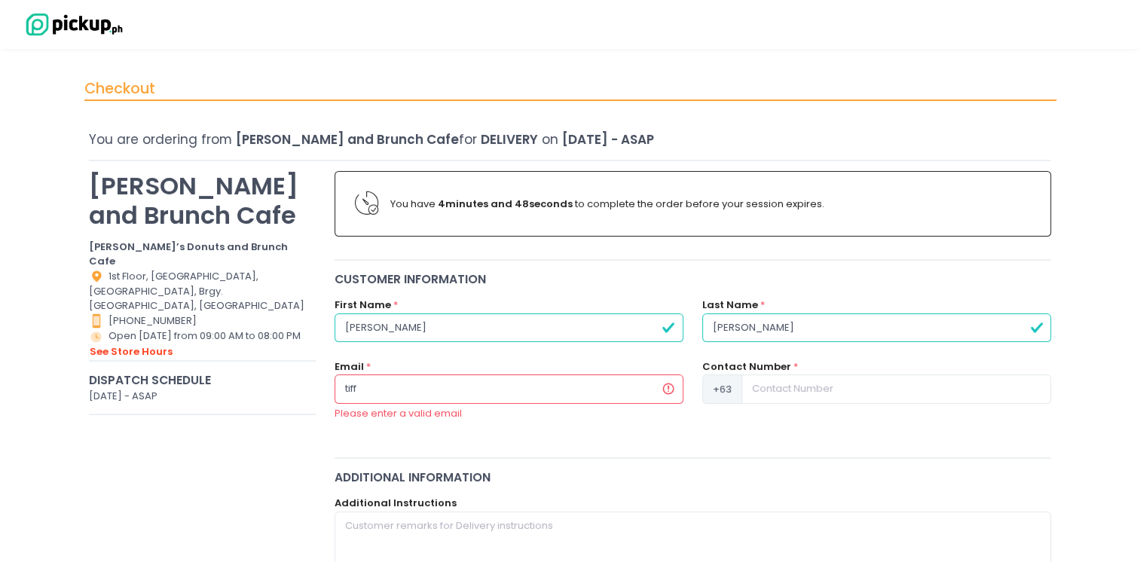
type input "[EMAIL_ADDRESS][DOMAIN_NAME]"
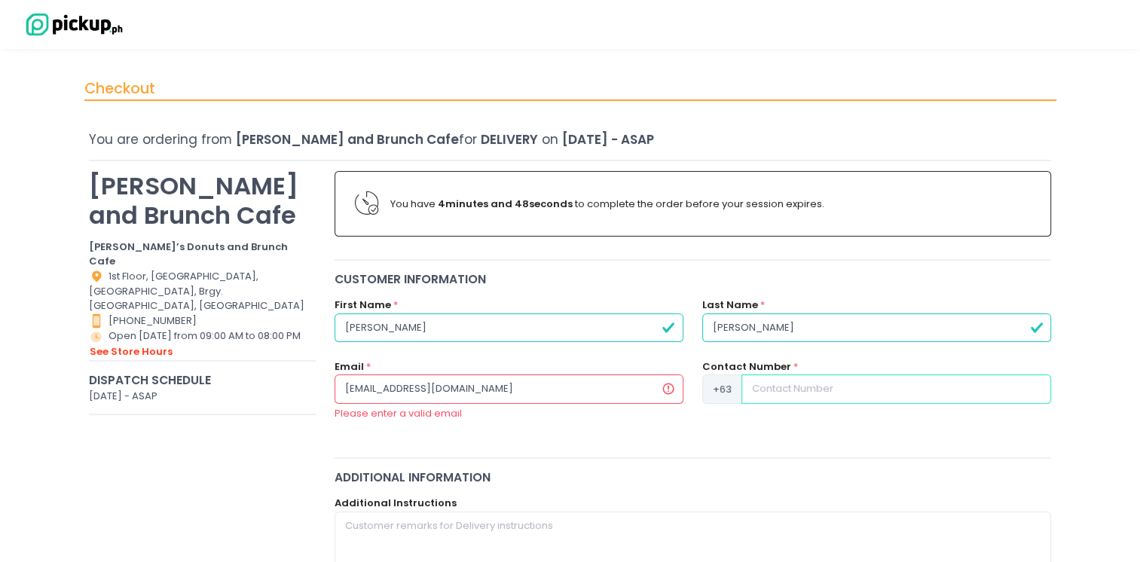
type input "09988675417"
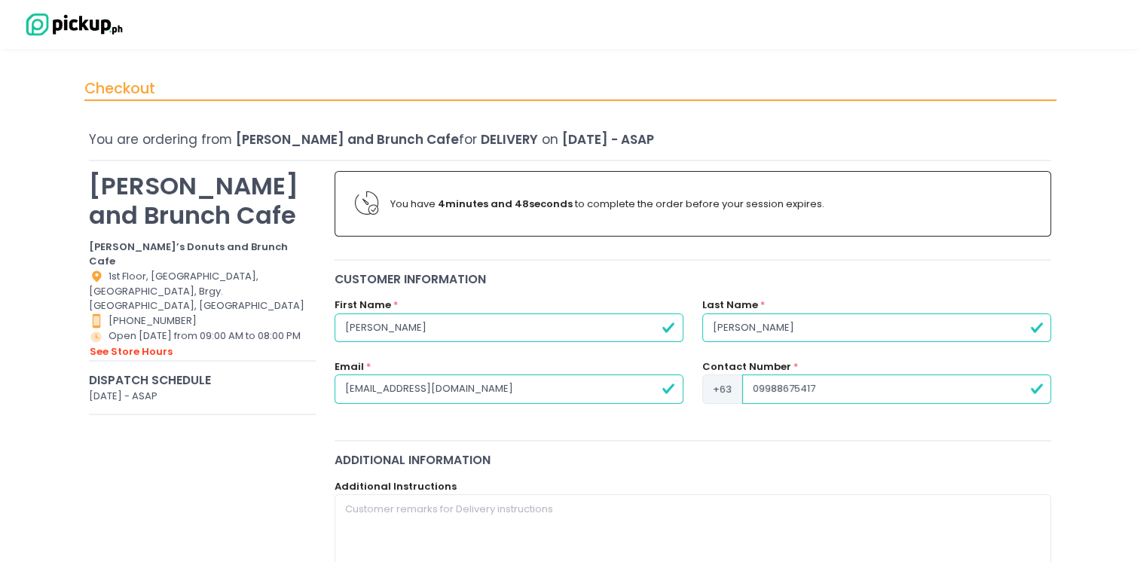
type input "[EMAIL_ADDRESS][DOMAIN_NAME]"
click at [758, 391] on input "09988675417" at bounding box center [896, 388] width 309 height 29
type input "9988675417"
click at [628, 464] on div "Additional Information" at bounding box center [692, 459] width 717 height 17
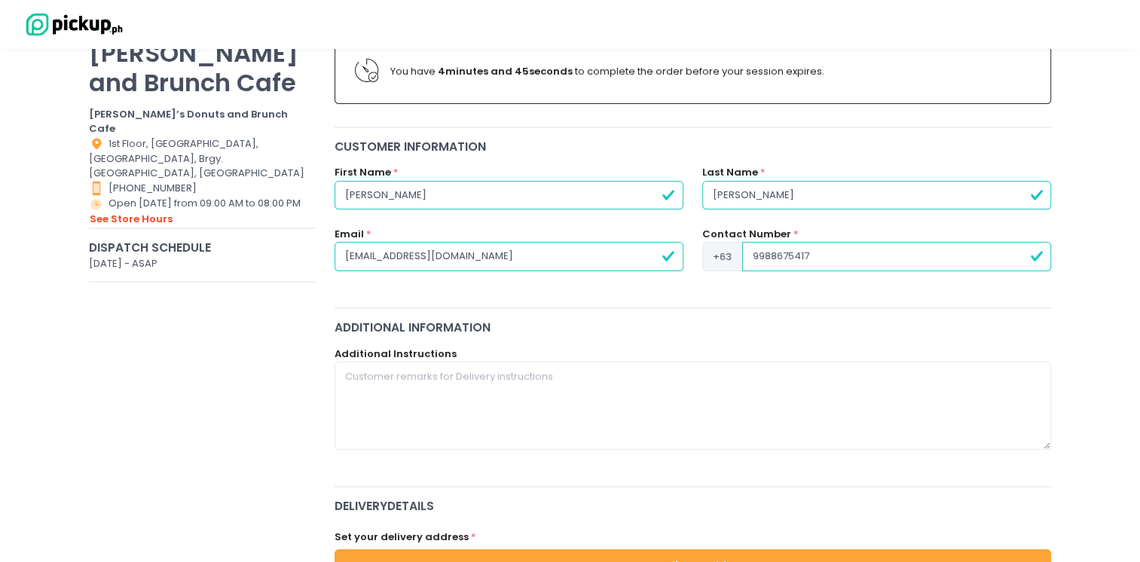
scroll to position [136, 0]
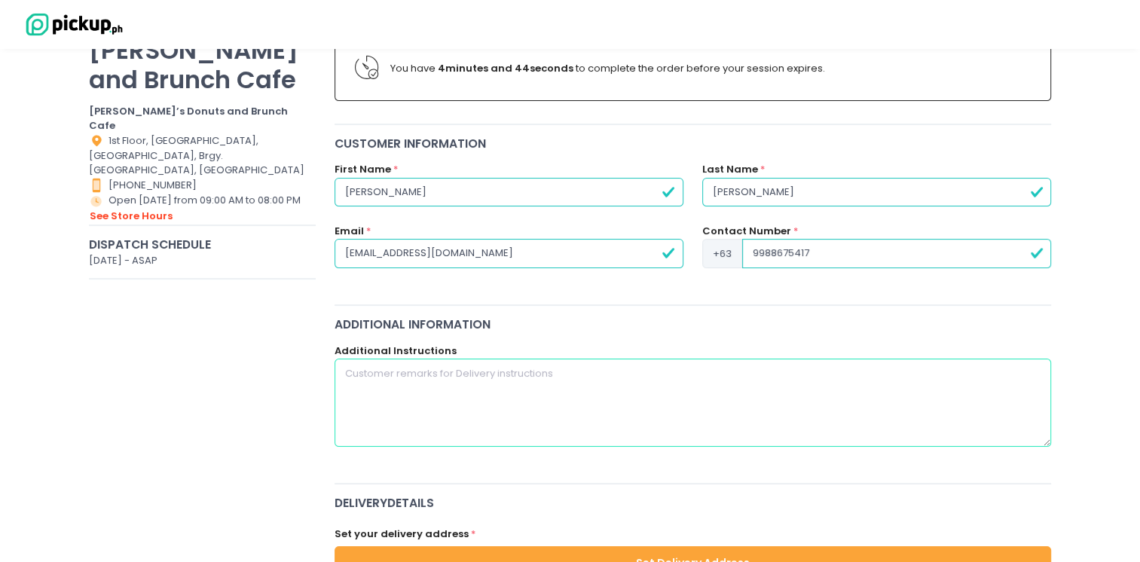
click at [585, 428] on textarea at bounding box center [692, 402] width 717 height 87
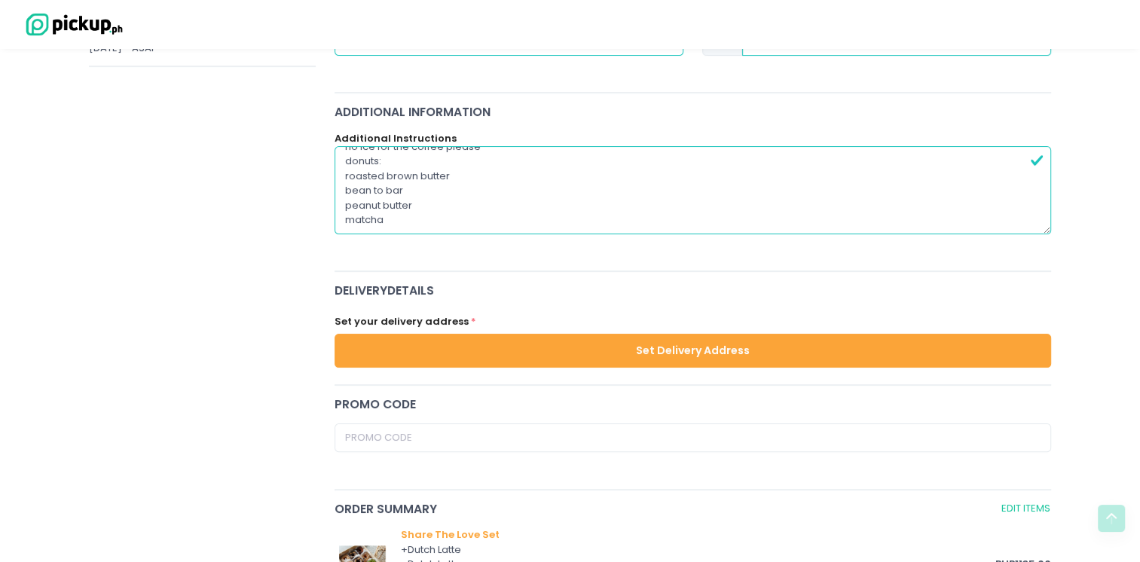
scroll to position [349, 0]
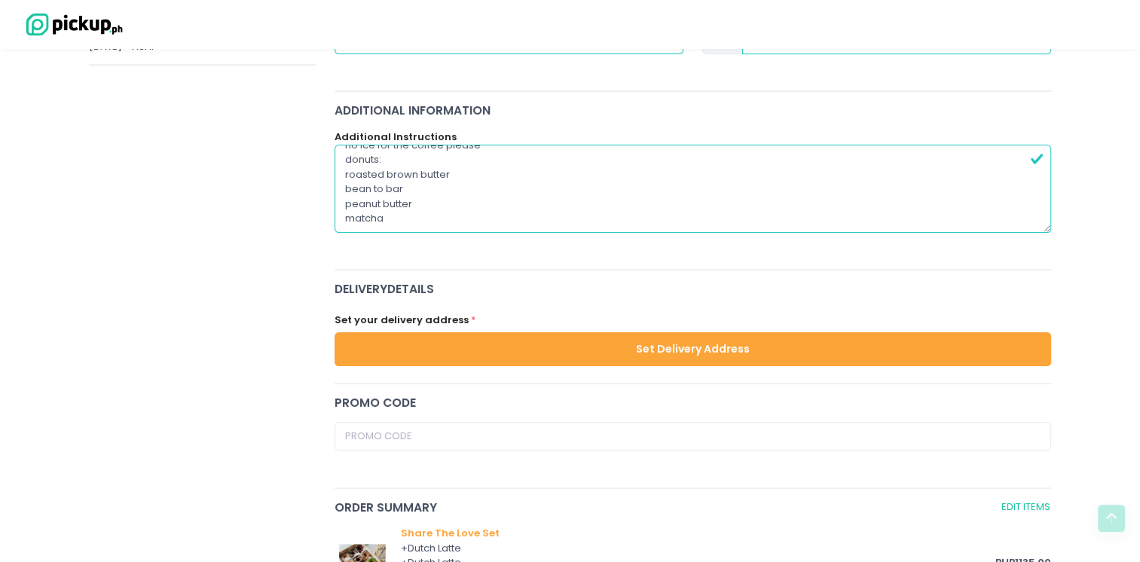
type textarea "no ice for the coffee please donuts: roasted brown butter bean to bar peanut bu…"
click at [620, 351] on button "Set Delivery Address" at bounding box center [692, 349] width 717 height 34
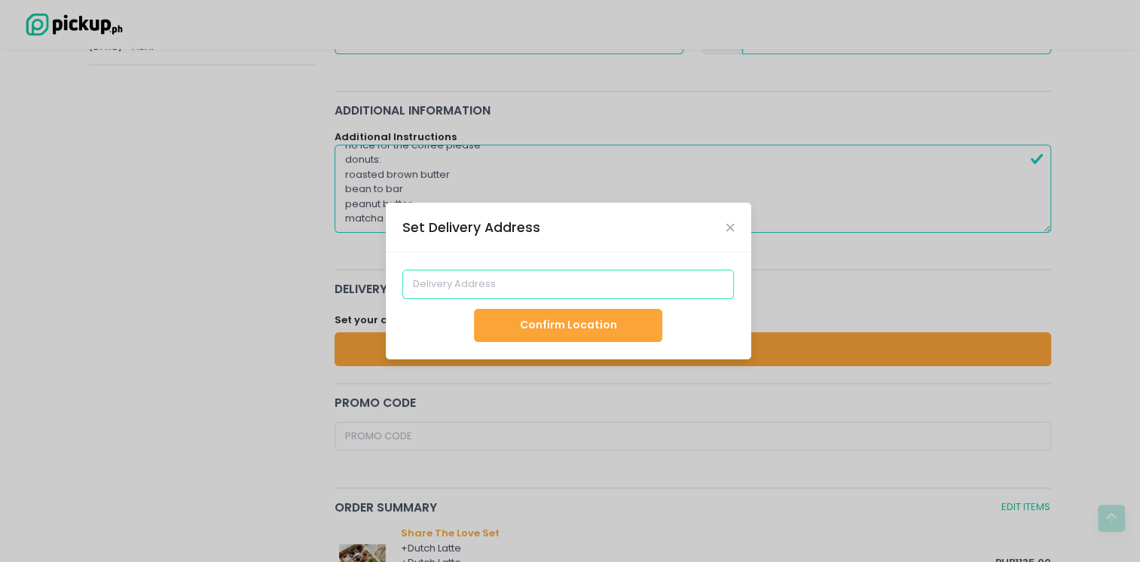
click at [575, 295] on input at bounding box center [567, 284] width 331 height 29
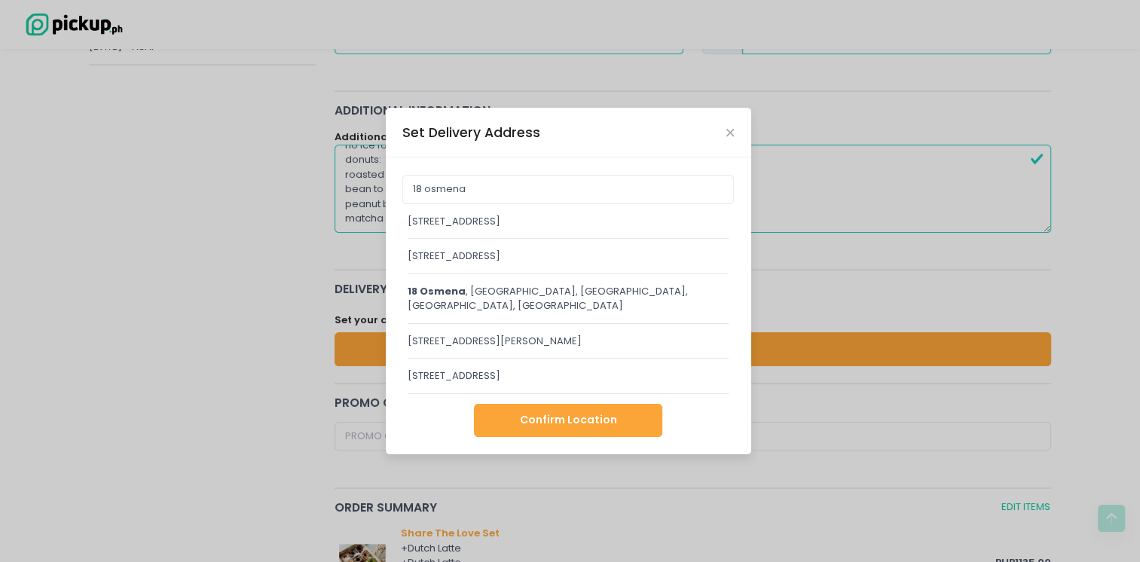
click at [527, 258] on div "[STREET_ADDRESS]" at bounding box center [568, 256] width 322 height 15
type input "[STREET_ADDRESS]"
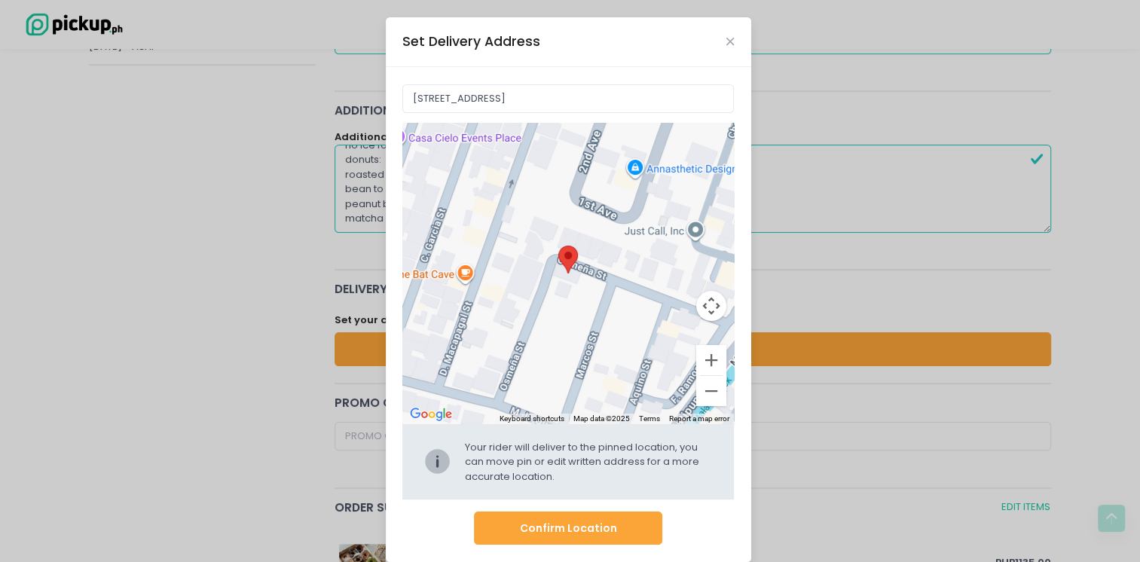
click at [584, 530] on button "Confirm Location" at bounding box center [568, 528] width 188 height 34
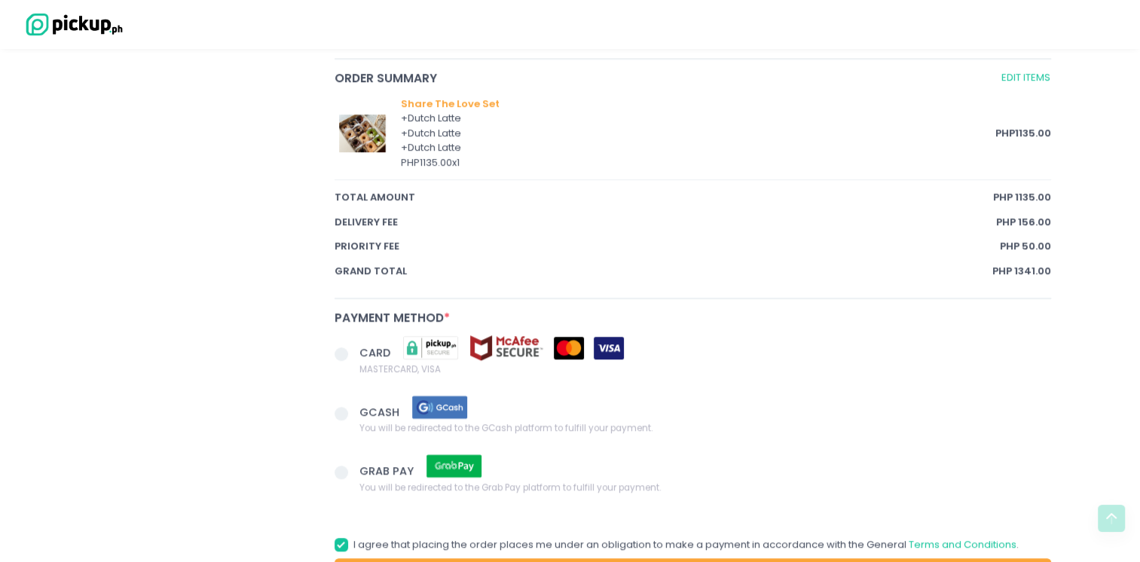
scroll to position [934, 0]
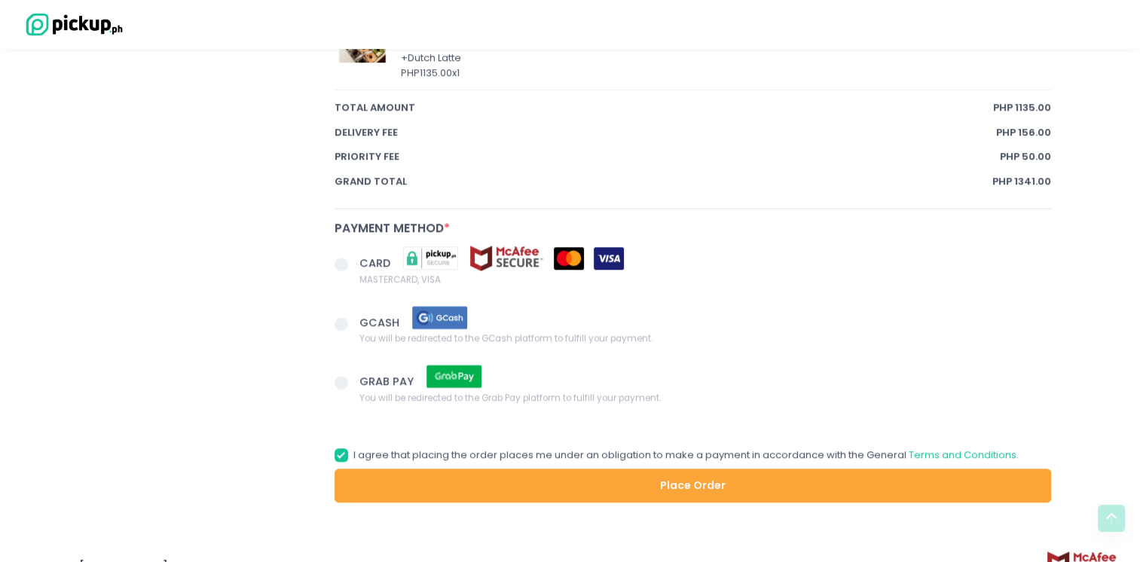
click at [337, 323] on span at bounding box center [341, 324] width 14 height 14
click at [353, 323] on input "GCASH You will be redirected to the GCash platform to fulfill your payment." at bounding box center [358, 321] width 10 height 10
click at [712, 490] on button "Place Order" at bounding box center [692, 485] width 717 height 34
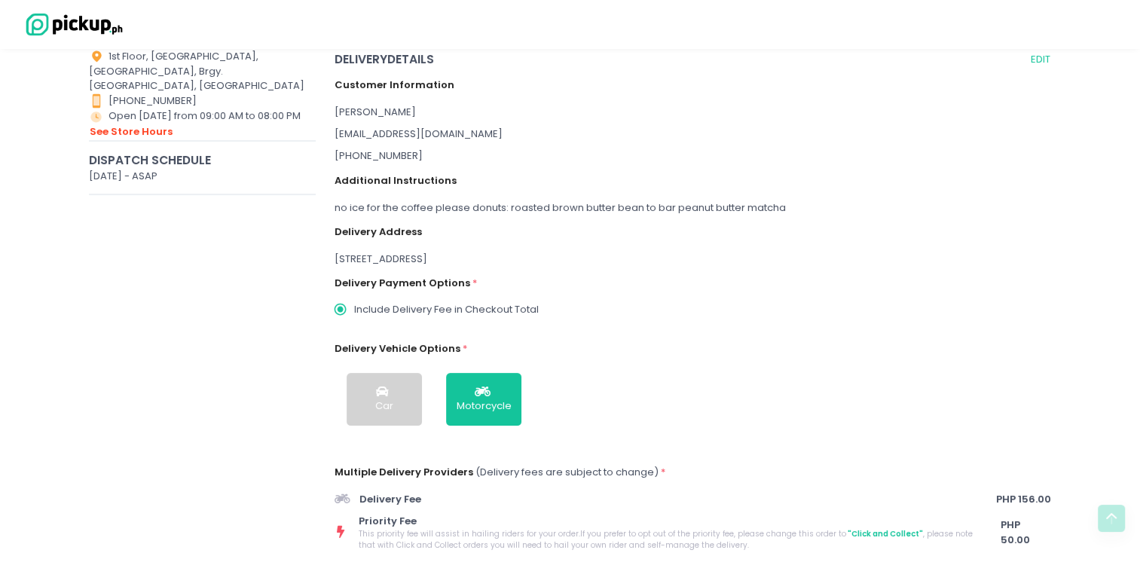
scroll to position [0, 0]
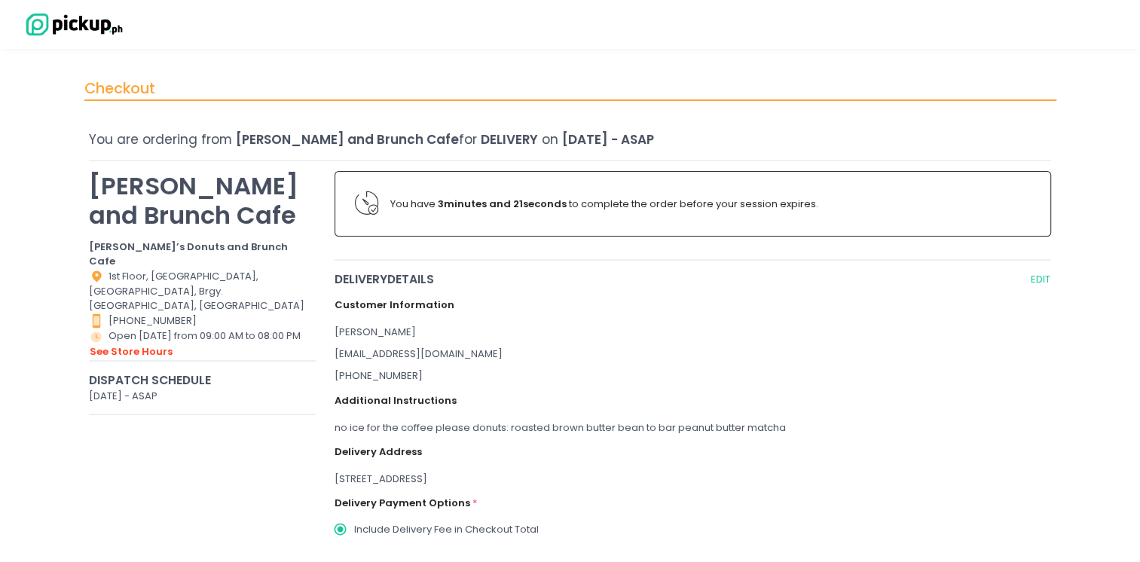
radio input "true"
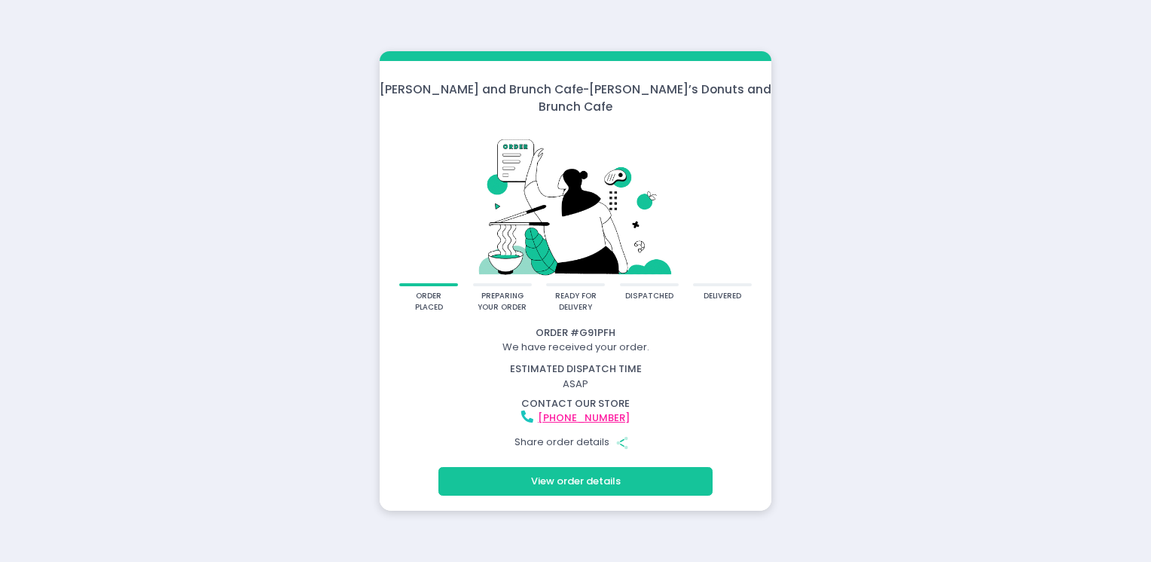
click at [533, 473] on button "View order details" at bounding box center [575, 481] width 274 height 29
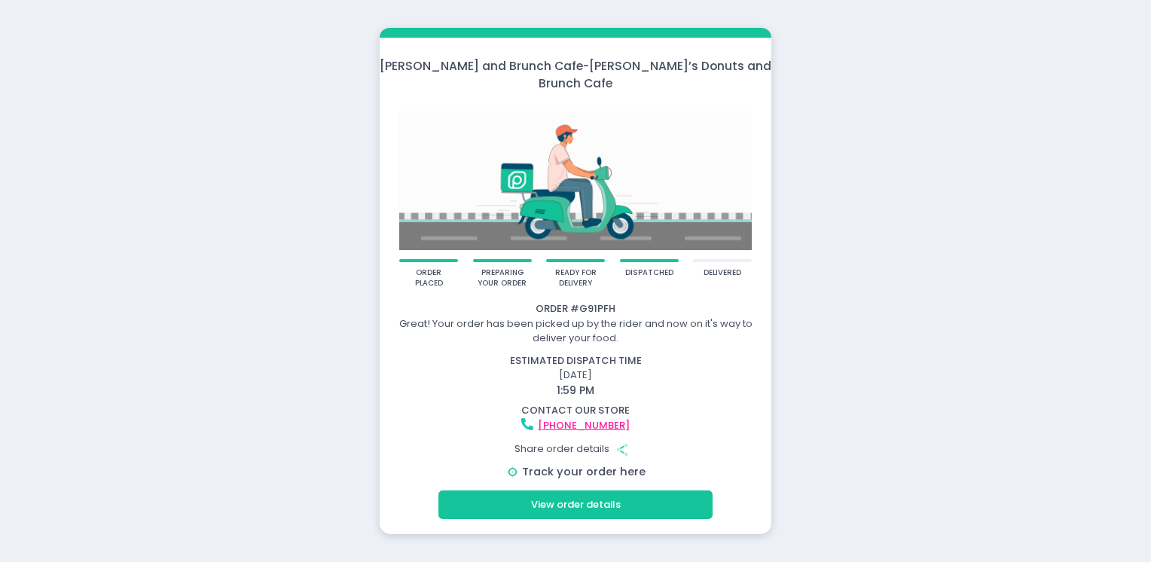
click at [597, 464] on link "Track your order here" at bounding box center [584, 471] width 124 height 15
